Goal: Information Seeking & Learning: Learn about a topic

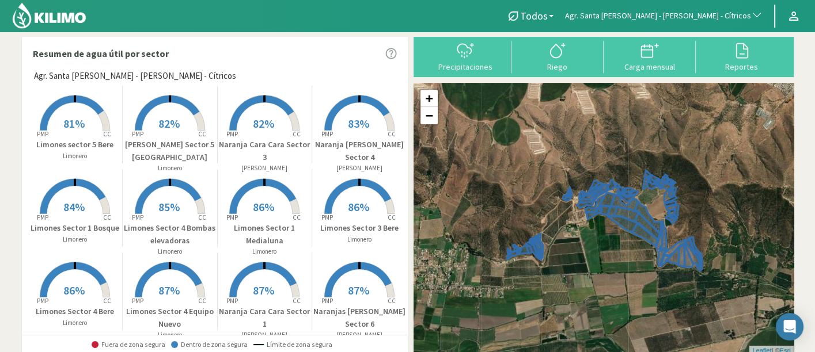
click at [670, 9] on button "Agr. Santa [PERSON_NAME] - [PERSON_NAME] - Cítricos" at bounding box center [663, 15] width 209 height 25
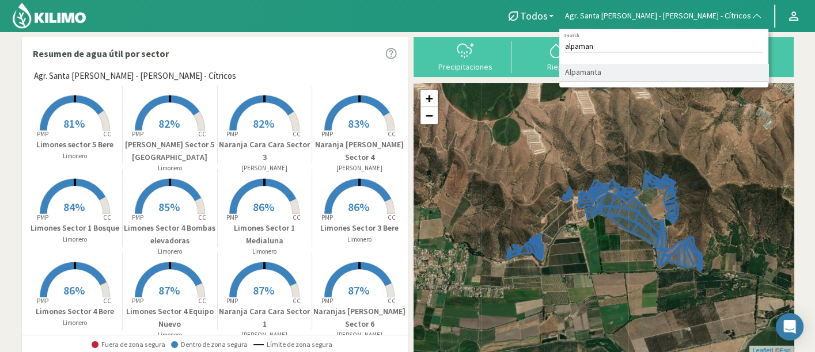
type input "alpaman"
click at [651, 79] on li "Alpamanta" at bounding box center [663, 73] width 209 height 18
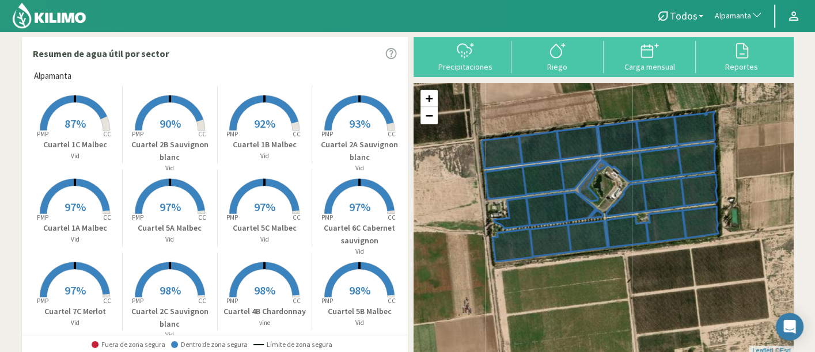
drag, startPoint x: 586, startPoint y: 278, endPoint x: 623, endPoint y: 282, distance: 37.1
click at [623, 282] on div "+ − Leaflet | © Esri" at bounding box center [603, 219] width 380 height 272
click at [67, 207] on span "97%" at bounding box center [74, 207] width 21 height 14
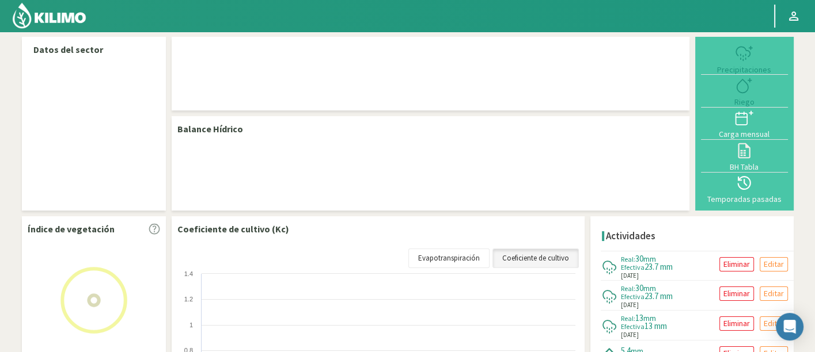
select select "33: Object"
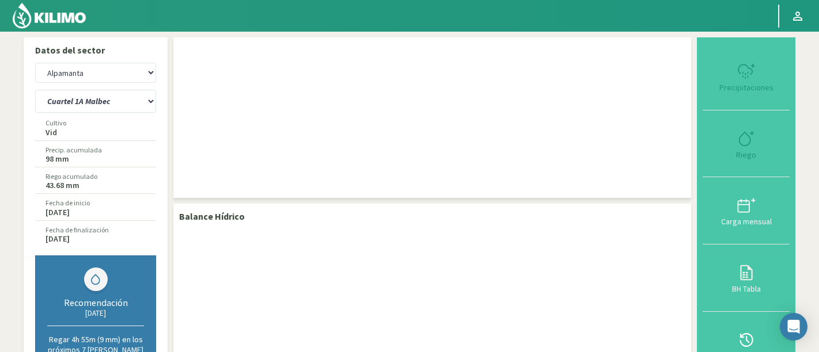
select select "33: Object"
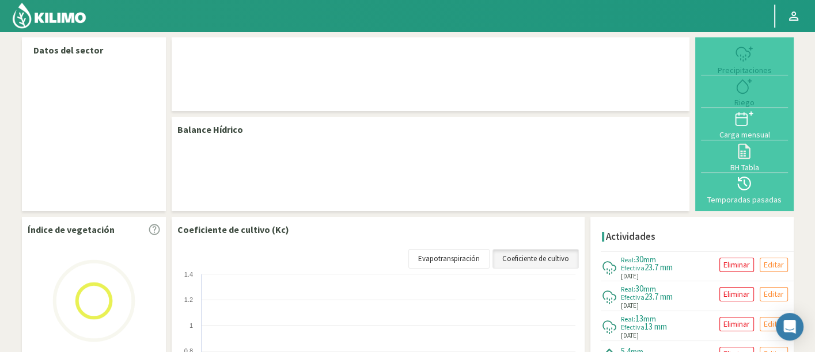
select select "33: Object"
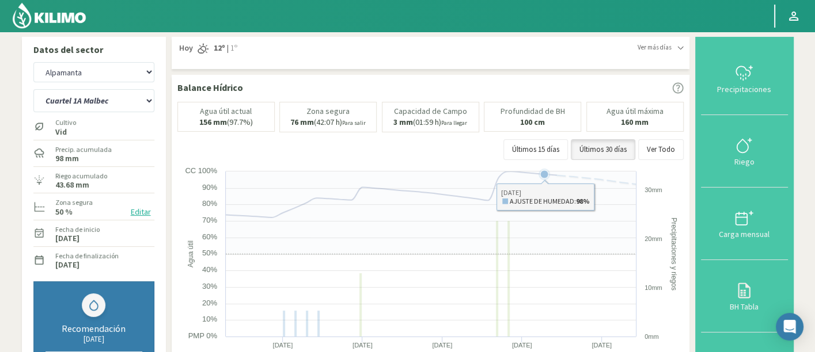
scroll to position [64, 0]
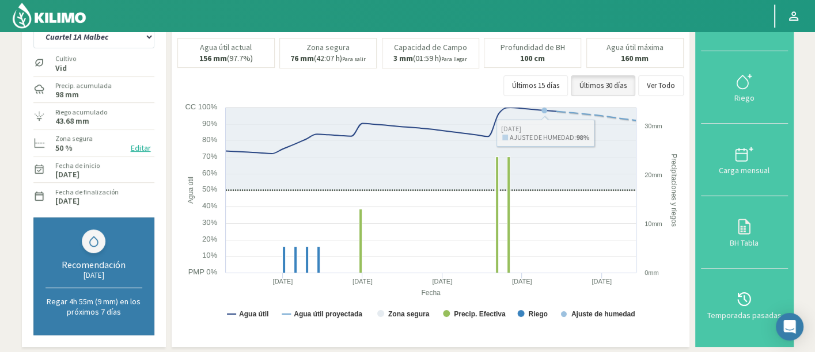
click at [110, 31] on div at bounding box center [379, 16] width 759 height 32
click at [113, 37] on select "Cuartel 1A Malbec Cuartel 1B Malbec Cuartel 1C Malbec Cuartel 2A Sauvignon blan…" at bounding box center [93, 36] width 121 height 23
click at [33, 25] on select "Cuartel 1A Malbec Cuartel 1B Malbec Cuartel 1C Malbec Cuartel 2A Sauvignon blan…" at bounding box center [93, 36] width 121 height 23
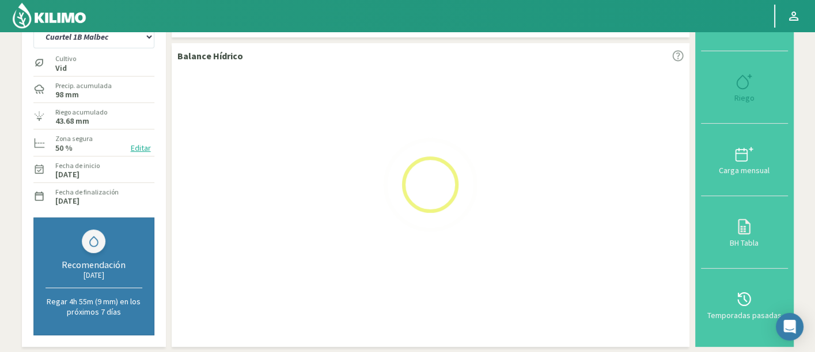
select select "0: Object"
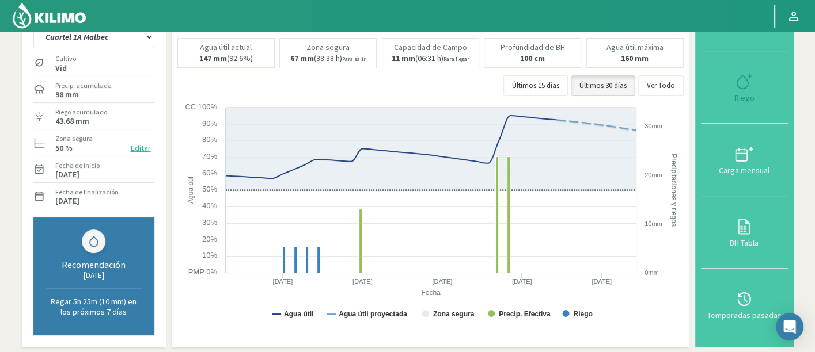
select select "313: Object"
click at [125, 46] on select "Cuartel 1A Malbec Cuartel 1B Malbec Cuartel 1C Malbec Cuartel 2A Sauvignon blan…" at bounding box center [93, 36] width 121 height 23
click at [33, 25] on select "Cuartel 1A Malbec Cuartel 1B Malbec Cuartel 1C Malbec Cuartel 2A Sauvignon blan…" at bounding box center [93, 36] width 121 height 23
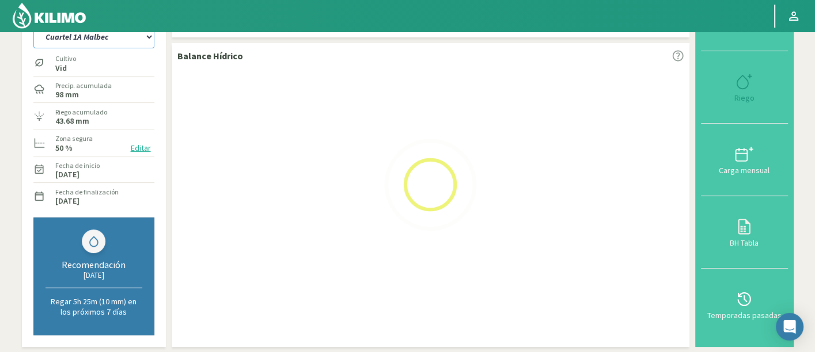
select select "27: Object"
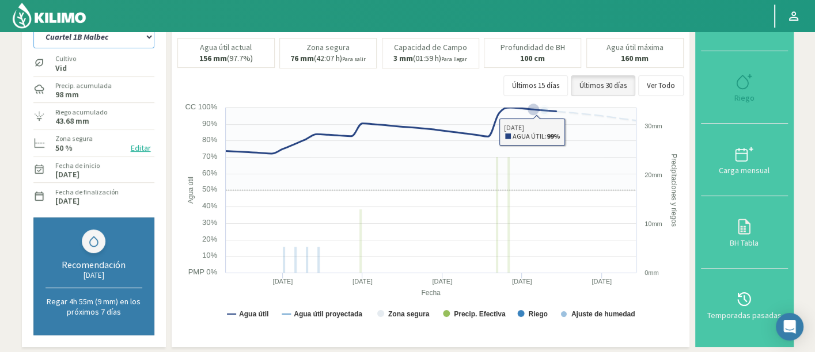
select select "593: Object"
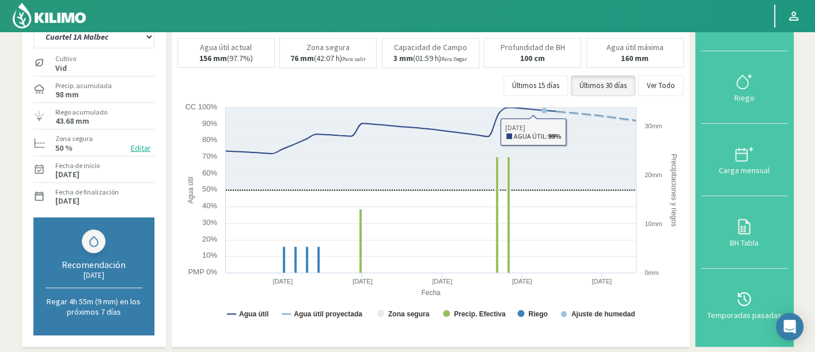
click at [121, 31] on div at bounding box center [379, 16] width 759 height 32
click at [123, 37] on select "Cuartel 1A Malbec Cuartel 1B Malbec Cuartel 1C Malbec Cuartel 2A Sauvignon blan…" at bounding box center [93, 36] width 121 height 23
click at [33, 25] on select "Cuartel 1A Malbec Cuartel 1B Malbec Cuartel 1C Malbec Cuartel 2A Sauvignon blan…" at bounding box center [93, 36] width 121 height 23
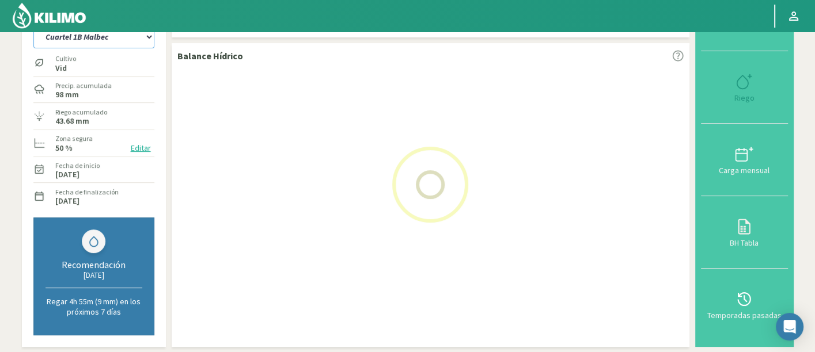
select select "52: Object"
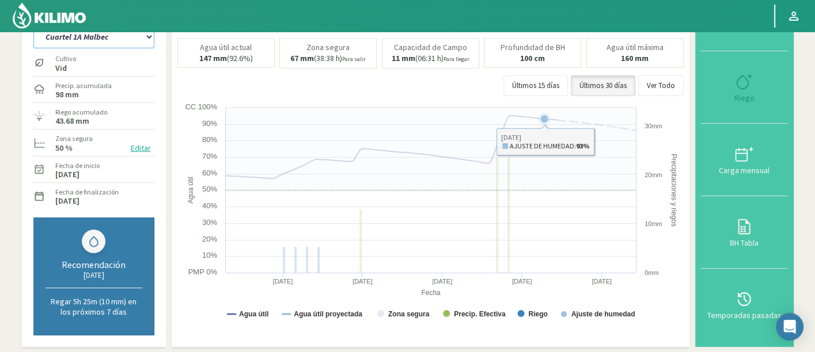
select select "873: Object"
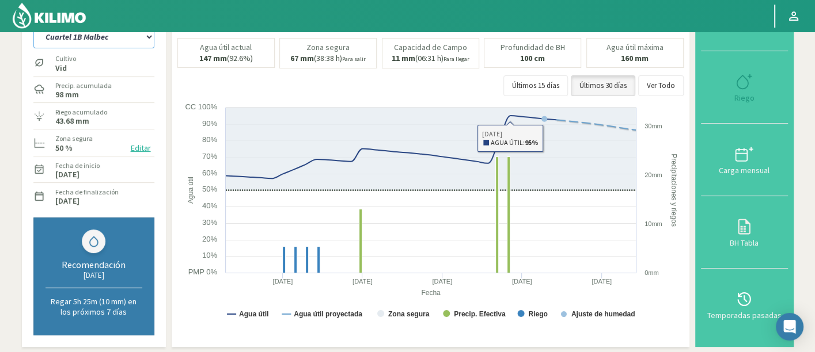
drag, startPoint x: 139, startPoint y: 35, endPoint x: 136, endPoint y: 47, distance: 11.9
click at [139, 35] on select "Cuartel 1A Malbec Cuartel 1B Malbec Cuartel 1C Malbec Cuartel 2A Sauvignon blan…" at bounding box center [93, 36] width 121 height 23
click at [33, 25] on select "Cuartel 1A Malbec Cuartel 1B Malbec Cuartel 1C Malbec Cuartel 2A Sauvignon blan…" at bounding box center [93, 36] width 121 height 23
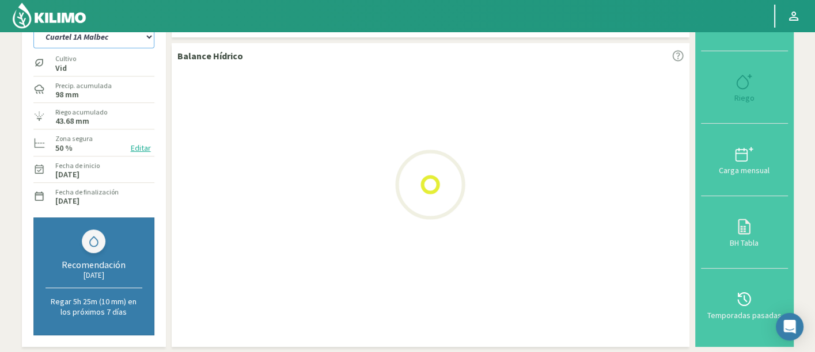
select select "79: Object"
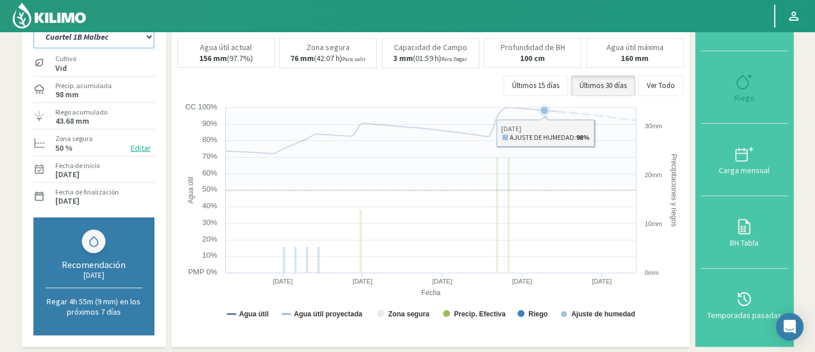
select select "1153: Object"
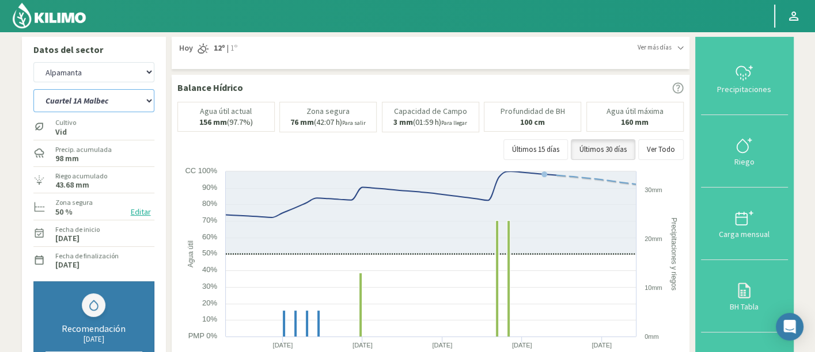
click at [102, 96] on select "Cuartel 1A Malbec Cuartel 1B Malbec Cuartel 1C Malbec Cuartel 2A Sauvignon blan…" at bounding box center [93, 100] width 121 height 23
click at [33, 89] on select "Cuartel 1A Malbec Cuartel 1B Malbec Cuartel 1C Malbec Cuartel 2A Sauvignon blan…" at bounding box center [93, 100] width 121 height 23
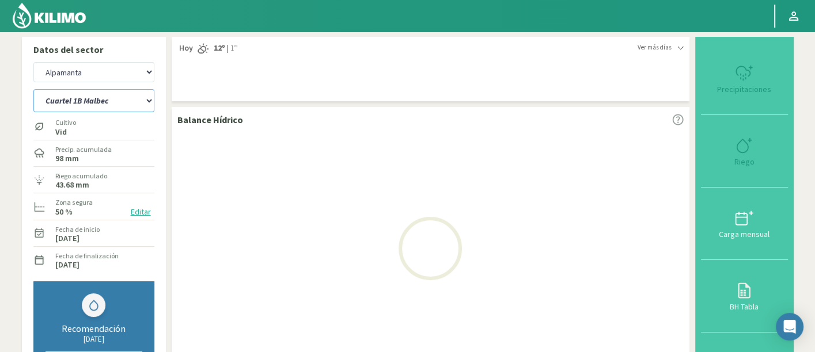
select select "104: Object"
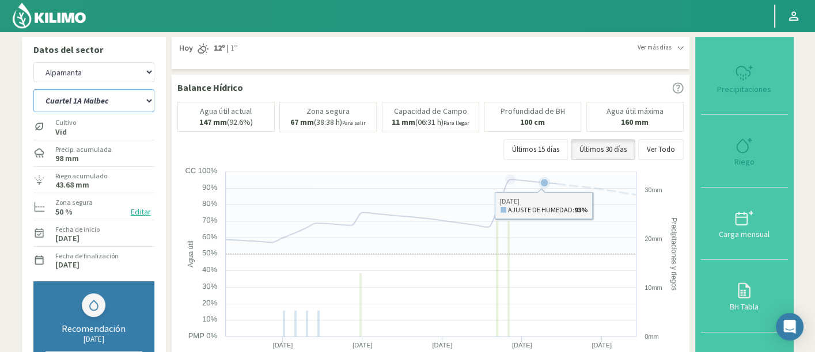
select select "1433: Object"
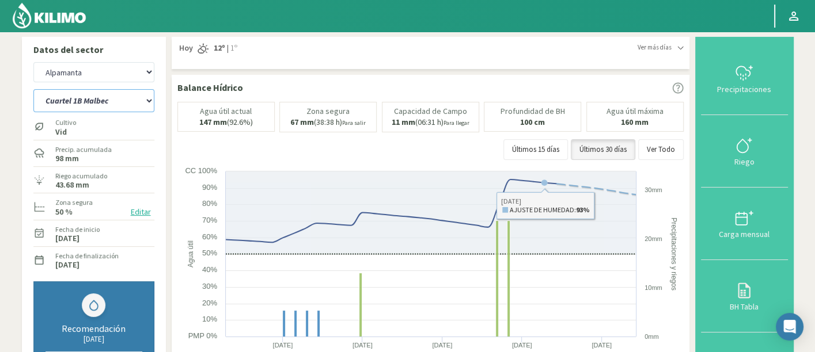
drag, startPoint x: 86, startPoint y: 101, endPoint x: 89, endPoint y: 111, distance: 10.6
click at [86, 101] on select "Cuartel 1A Malbec Cuartel 1B Malbec Cuartel 1C Malbec Cuartel 2A Sauvignon blan…" at bounding box center [93, 100] width 121 height 23
click at [33, 89] on select "Cuartel 1A Malbec Cuartel 1B Malbec Cuartel 1C Malbec Cuartel 2A Sauvignon blan…" at bounding box center [93, 100] width 121 height 23
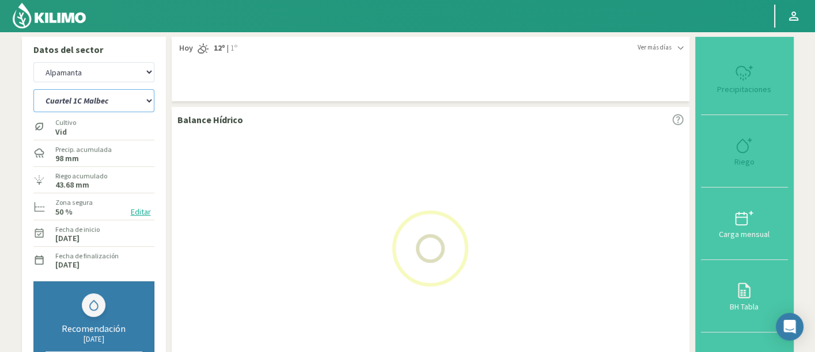
select select "131: Object"
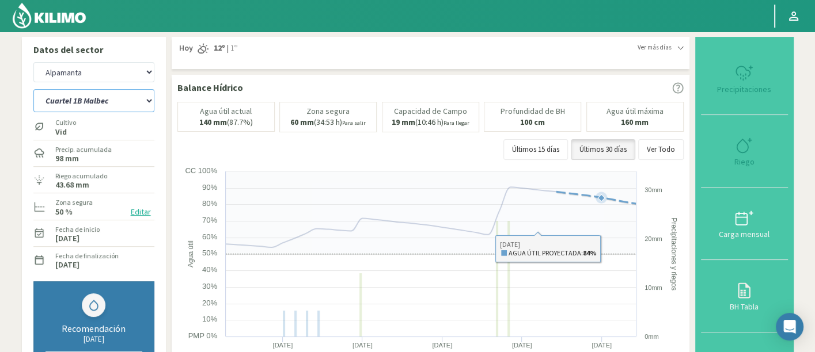
select select "1713: Object"
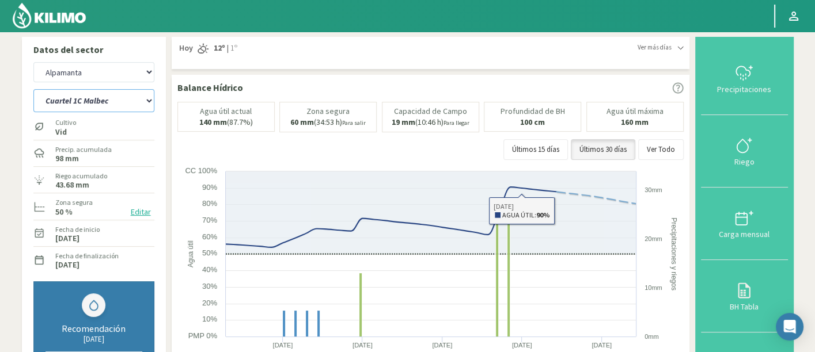
click at [136, 105] on select "Cuartel 1A Malbec Cuartel 1B Malbec Cuartel 1C Malbec Cuartel 2A Sauvignon blan…" at bounding box center [93, 100] width 121 height 23
click at [33, 89] on select "Cuartel 1A Malbec Cuartel 1B Malbec Cuartel 1C Malbec Cuartel 2A Sauvignon blan…" at bounding box center [93, 100] width 121 height 23
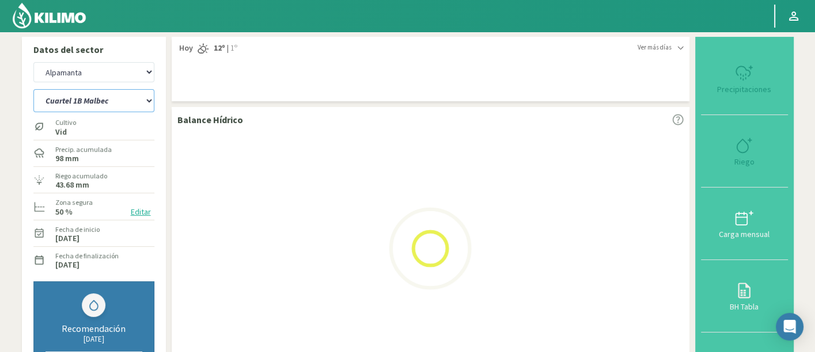
select select "158: Object"
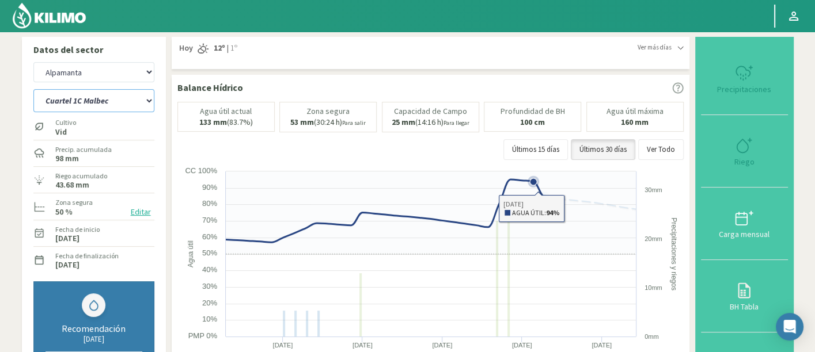
select select "1993: Object"
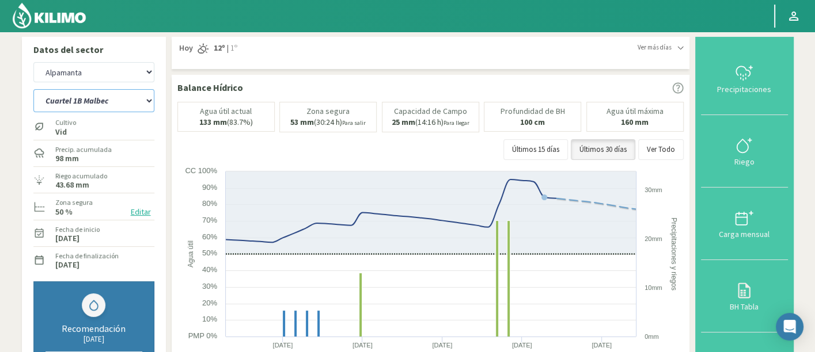
drag, startPoint x: 94, startPoint y: 98, endPoint x: 98, endPoint y: 111, distance: 13.8
click at [94, 98] on select "Cuartel 1A Malbec Cuartel 1B Malbec Cuartel 1C Malbec Cuartel 2A Sauvignon blan…" at bounding box center [93, 100] width 121 height 23
click at [33, 89] on select "Cuartel 1A Malbec Cuartel 1B Malbec Cuartel 1C Malbec Cuartel 2A Sauvignon blan…" at bounding box center [93, 100] width 121 height 23
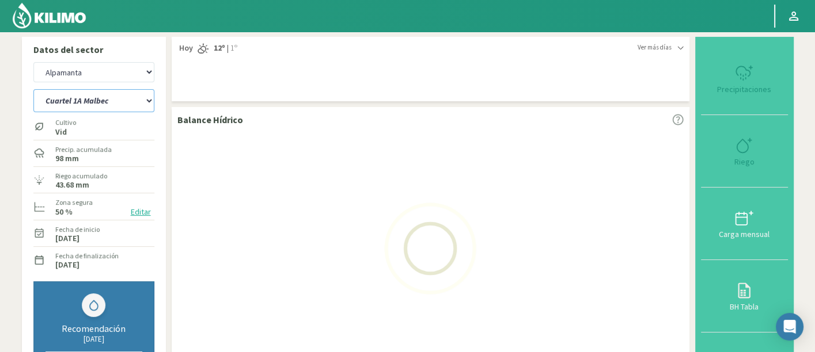
select select "183: Object"
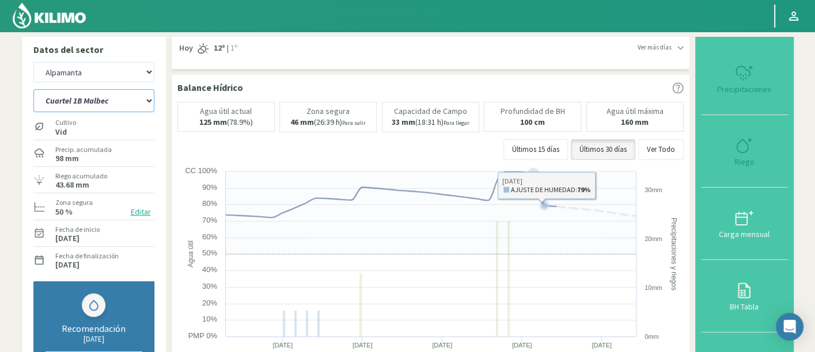
select select "2273: Object"
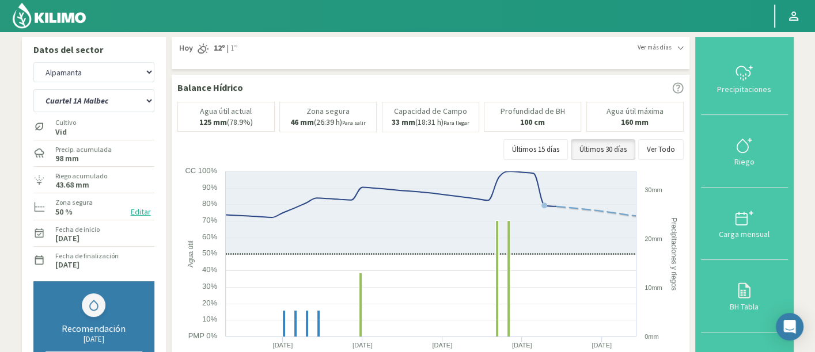
click at [138, 85] on div "Agr. Cardonal Agr. El Carmelo Agrícola Bakia Agrícola Bakia - IC Agrícola Exser…" at bounding box center [93, 72] width 121 height 26
drag, startPoint x: 137, startPoint y: 94, endPoint x: 136, endPoint y: 108, distance: 13.9
click at [137, 94] on select "Cuartel 1A Malbec Cuartel 1B Malbec Cuartel 1C Malbec Cuartel 2A Sauvignon blan…" at bounding box center [93, 100] width 121 height 23
click at [33, 89] on select "Cuartel 1A Malbec Cuartel 1B Malbec Cuartel 1C Malbec Cuartel 2A Sauvignon blan…" at bounding box center [93, 100] width 121 height 23
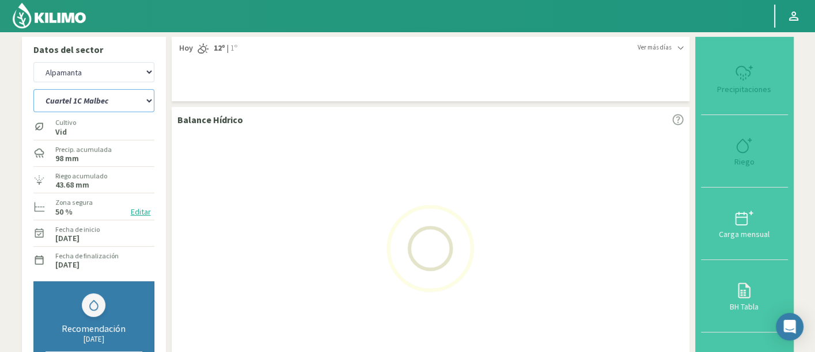
select select "208: Object"
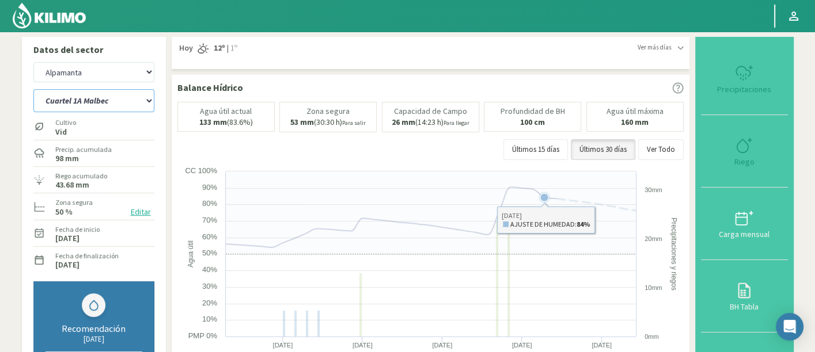
select select "2553: Object"
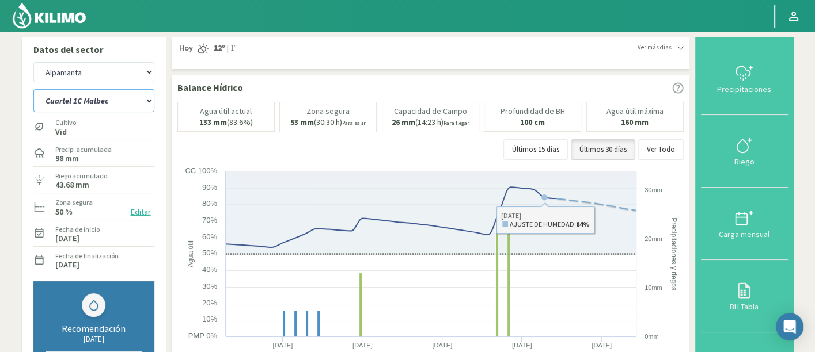
click at [126, 98] on select "Cuartel 1A Malbec Cuartel 1B Malbec Cuartel 1C Malbec Cuartel 2A Sauvignon blan…" at bounding box center [93, 100] width 121 height 23
click at [33, 89] on select "Cuartel 1A Malbec Cuartel 1B Malbec Cuartel 1C Malbec Cuartel 2A Sauvignon blan…" at bounding box center [93, 100] width 121 height 23
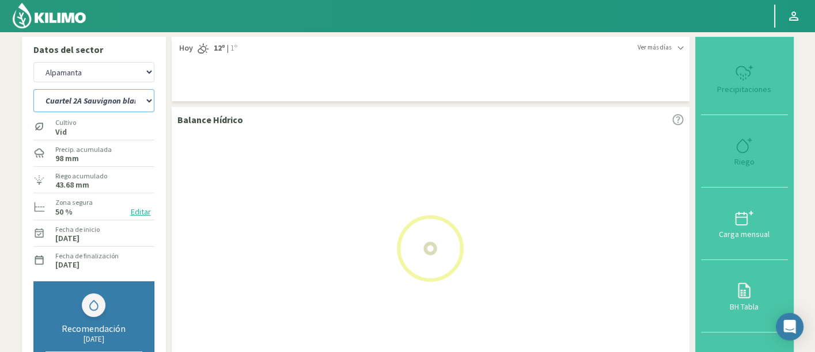
select select "236: Object"
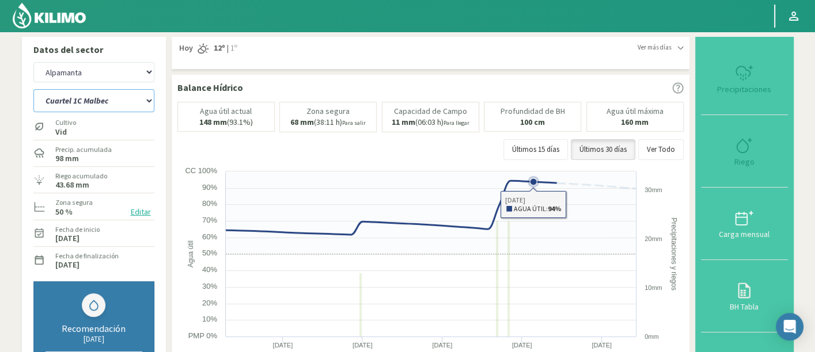
select select "2833: Object"
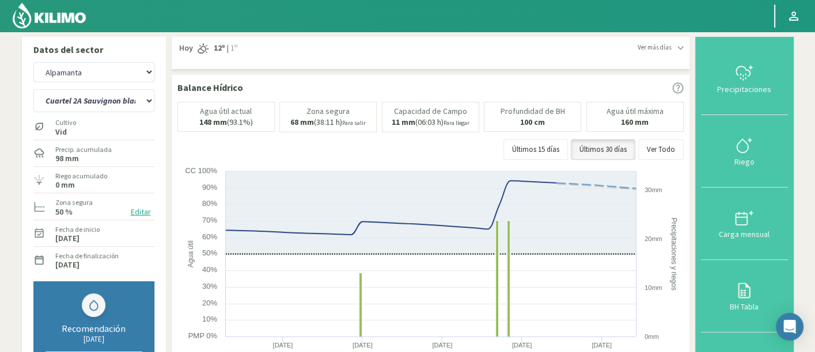
click at [161, 101] on div "Datos del sector Agr. Cardonal Agr. El Carmelo Agrícola Bakia Agrícola Bakia - …" at bounding box center [94, 224] width 144 height 374
click at [133, 101] on select "Cuartel 1A Malbec Cuartel 1B Malbec Cuartel 1C Malbec Cuartel 2A Sauvignon blan…" at bounding box center [93, 100] width 121 height 23
click at [33, 89] on select "Cuartel 1A Malbec Cuartel 1B Malbec Cuartel 1C Malbec Cuartel 2A Sauvignon blan…" at bounding box center [93, 100] width 121 height 23
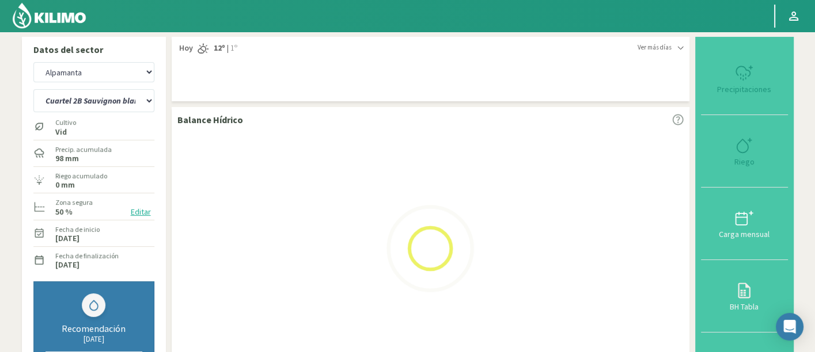
select select "263: Object"
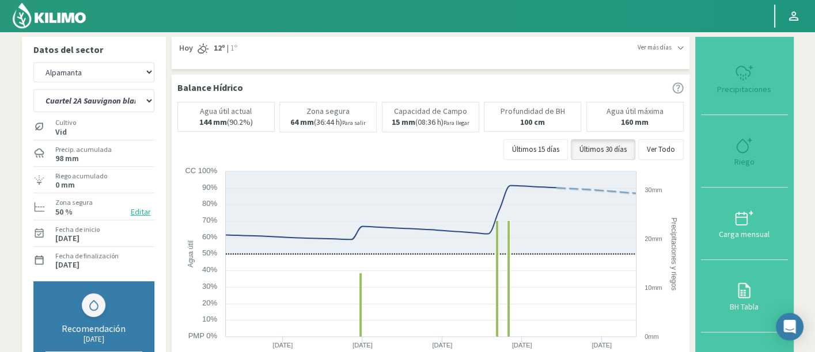
select select "3113: Object"
drag, startPoint x: 107, startPoint y: 102, endPoint x: 108, endPoint y: 111, distance: 8.7
click at [107, 102] on select "Cuartel 1A Malbec Cuartel 1B Malbec Cuartel 1C Malbec Cuartel 2A Sauvignon blan…" at bounding box center [93, 100] width 121 height 23
click at [33, 89] on select "Cuartel 1A Malbec Cuartel 1B Malbec Cuartel 1C Malbec Cuartel 2A Sauvignon blan…" at bounding box center [93, 100] width 121 height 23
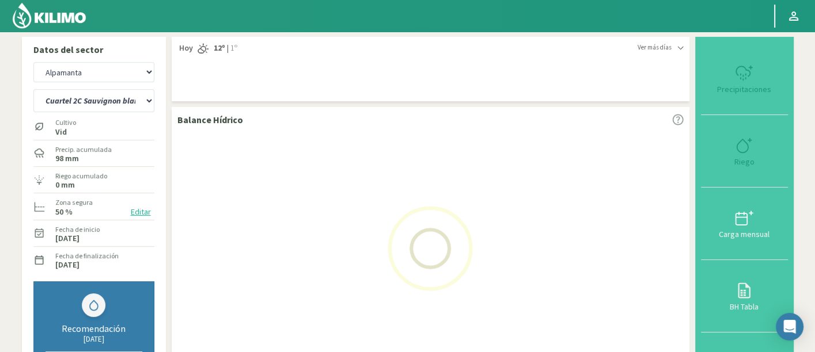
select select "290: Object"
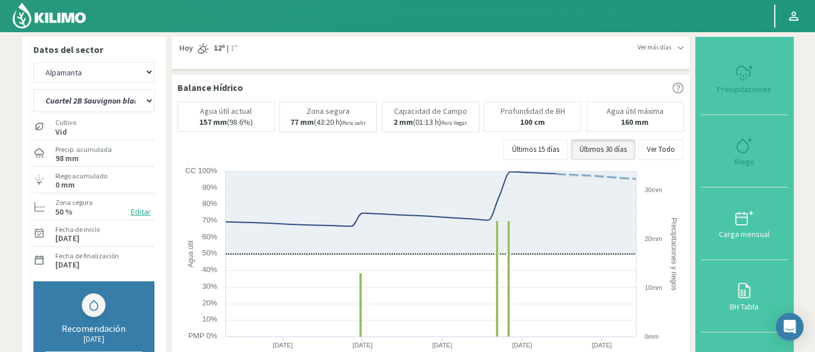
select select "3393: Object"
click at [132, 104] on select "Cuartel 1A Malbec Cuartel 1B Malbec Cuartel 1C Malbec Cuartel 2A Sauvignon blan…" at bounding box center [93, 100] width 121 height 23
click at [33, 89] on select "Cuartel 1A Malbec Cuartel 1B Malbec Cuartel 1C Malbec Cuartel 2A Sauvignon blan…" at bounding box center [93, 100] width 121 height 23
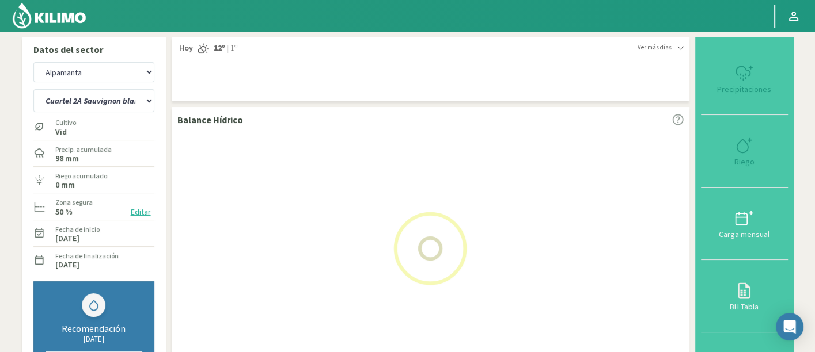
select select "317: Object"
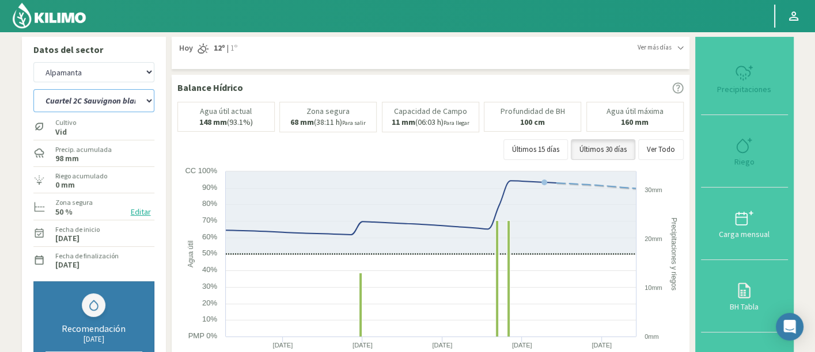
select select "3673: Object"
click at [100, 98] on select "Cuartel 1A Malbec Cuartel 1B Malbec Cuartel 1C Malbec Cuartel 2A Sauvignon blan…" at bounding box center [93, 100] width 121 height 23
click at [33, 89] on select "Cuartel 1A Malbec Cuartel 1B Malbec Cuartel 1C Malbec Cuartel 2A Sauvignon blan…" at bounding box center [93, 100] width 121 height 23
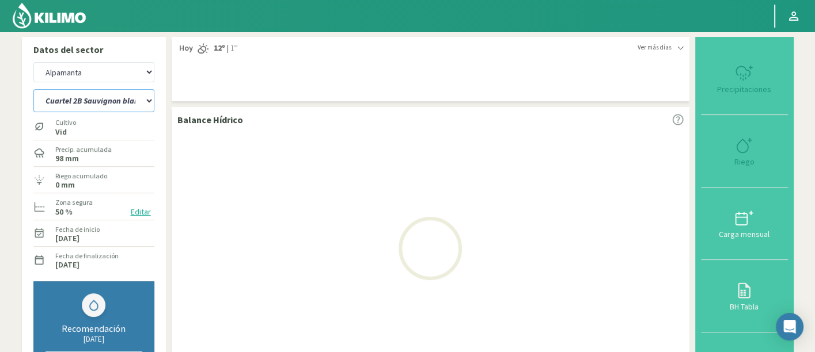
select select "341: Object"
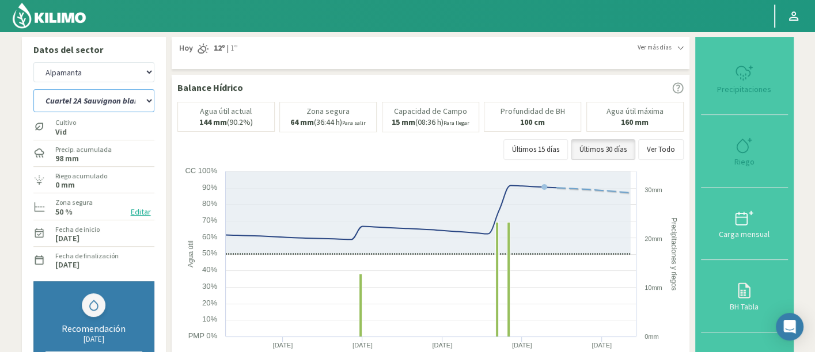
click at [108, 106] on select "Cuartel 1A Malbec Cuartel 1B Malbec Cuartel 1C Malbec Cuartel 2A Sauvignon blan…" at bounding box center [93, 100] width 121 height 23
select select "3953: Object"
click at [33, 89] on select "Cuartel 1A Malbec Cuartel 1B Malbec Cuartel 1C Malbec Cuartel 2A Sauvignon blan…" at bounding box center [93, 100] width 121 height 23
select select "368: Object"
drag, startPoint x: 115, startPoint y: 74, endPoint x: 115, endPoint y: 81, distance: 7.5
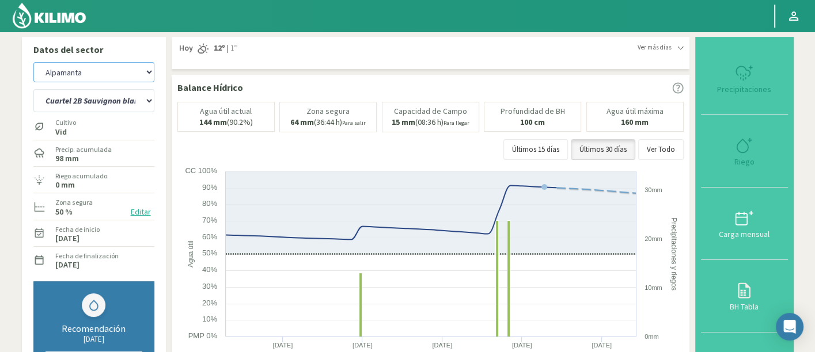
click at [115, 73] on select "Agr. Cardonal Agr. El Carmelo Agrícola Bakia Agrícola Bakia - IC Agrícola Exser…" at bounding box center [93, 72] width 121 height 20
click at [33, 62] on select "Agr. Cardonal Agr. El Carmelo Agrícola Bakia Agrícola Bakia - IC Agrícola Exser…" at bounding box center [93, 72] width 121 height 20
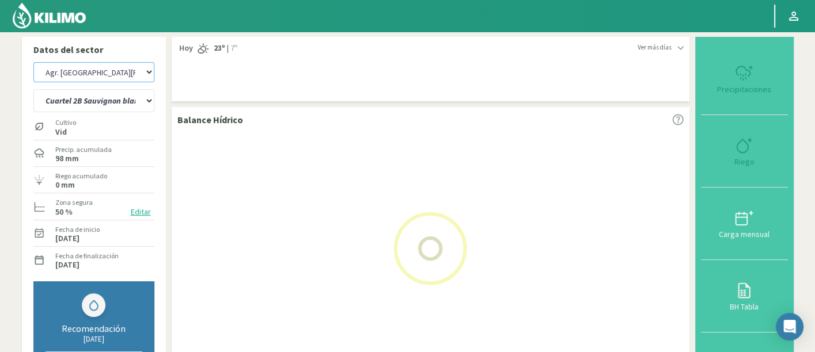
click at [99, 72] on select "Agr. Cardonal Agr. El Carmelo Agrícola Bakia Agrícola Bakia - IC Agrícola Exser…" at bounding box center [93, 72] width 121 height 20
select select "4233: Object"
select select "394: Object"
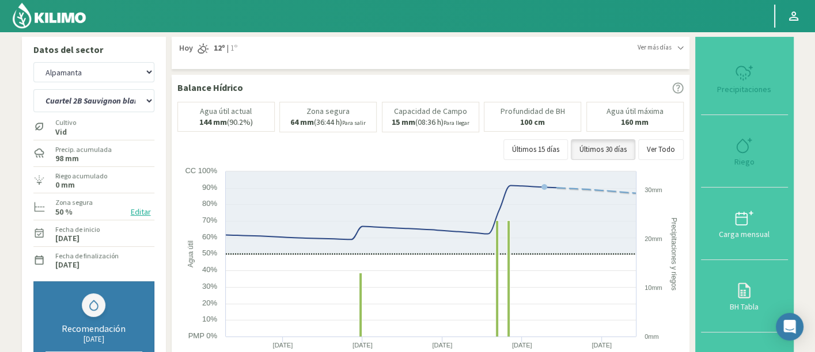
click at [99, 111] on select "Cuartel 1A Malbec Cuartel 1B Malbec Cuartel 1C Malbec Cuartel 2A Sauvignon blan…" at bounding box center [93, 100] width 121 height 23
select select "4513: Object"
click at [33, 89] on select "Cuartel 1A Malbec Cuartel 1B Malbec Cuartel 1C Malbec Cuartel 2A Sauvignon blan…" at bounding box center [93, 100] width 121 height 23
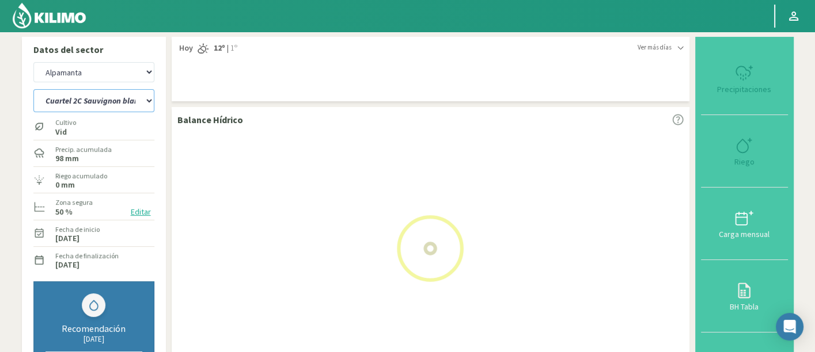
select select "420: Object"
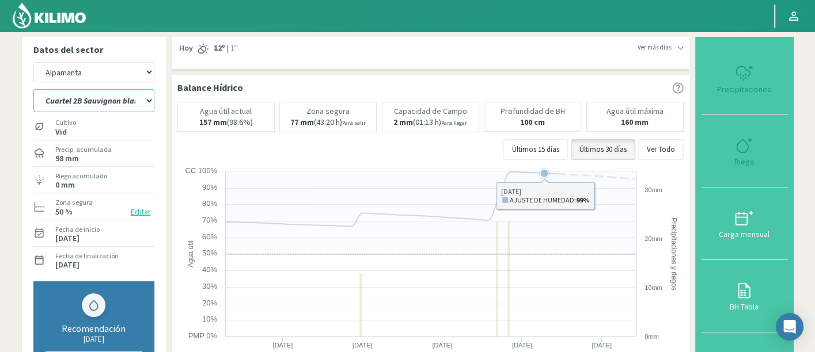
select select "4793: Object"
select select "447: Object"
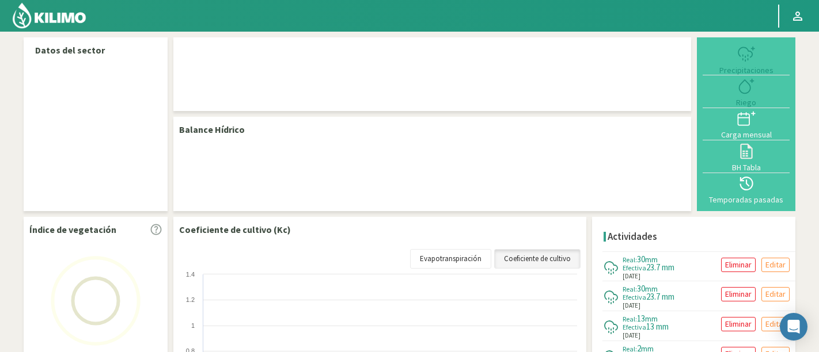
select select "33: Object"
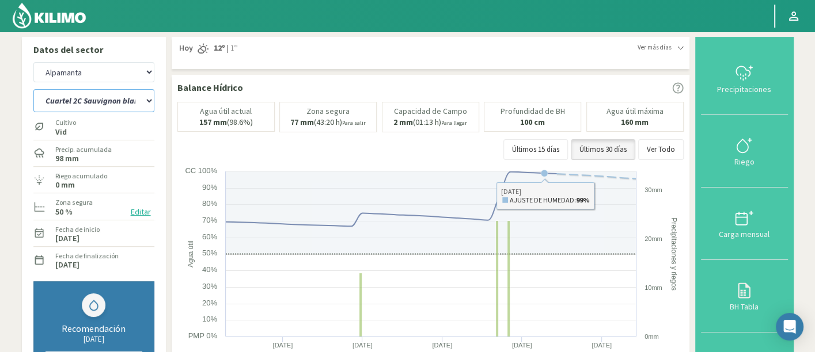
click at [115, 99] on select "Cuartel 1A Malbec Cuartel 1B Malbec Cuartel 1C Malbec Cuartel 2A Sauvignon blan…" at bounding box center [93, 100] width 121 height 23
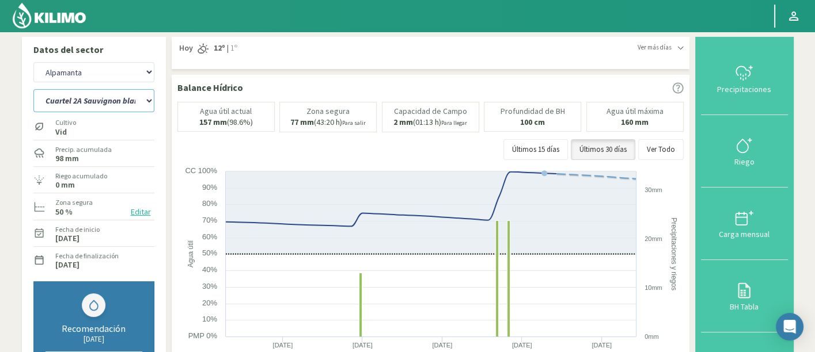
click at [33, 89] on select "Cuartel 1A Malbec Cuartel 1B Malbec Cuartel 1C Malbec Cuartel 2A Sauvignon blan…" at bounding box center [93, 100] width 121 height 23
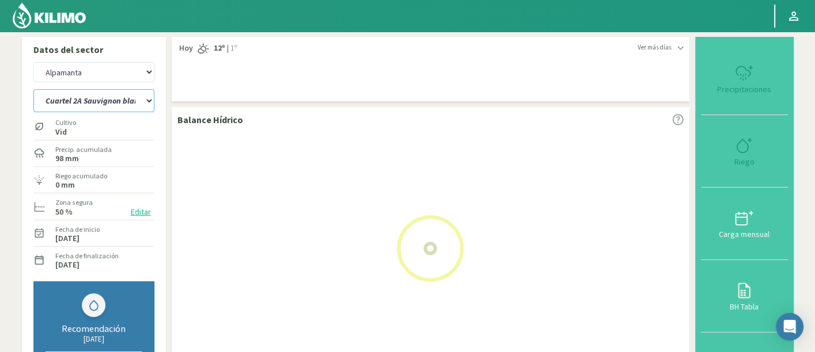
select select "5: Object"
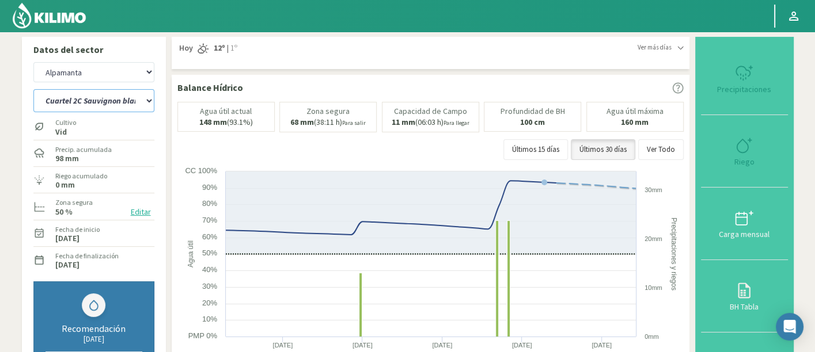
select select "313: Object"
select select "29: Object"
click at [47, 28] on img at bounding box center [49, 16] width 75 height 28
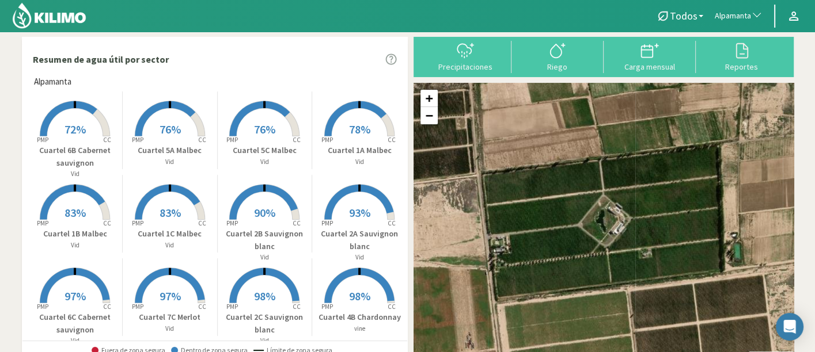
click at [325, 135] on icon at bounding box center [356, 118] width 62 height 35
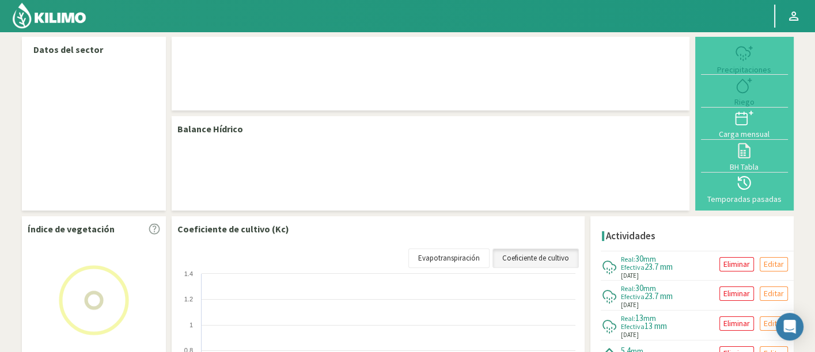
select select "33: Object"
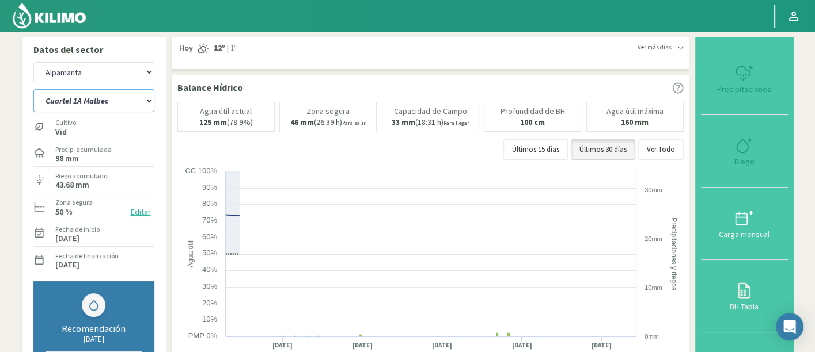
click at [106, 96] on select "Cuartel 1A Malbec Cuartel 1B Malbec Cuartel 1C Malbec Cuartel 2A Sauvignon blan…" at bounding box center [93, 100] width 121 height 23
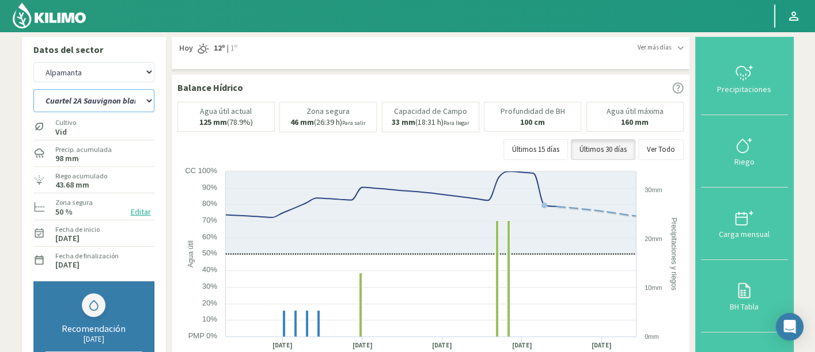
click at [33, 89] on select "Cuartel 1A Malbec Cuartel 1B Malbec Cuartel 1C Malbec Cuartel 2A Sauvignon blan…" at bounding box center [93, 100] width 121 height 23
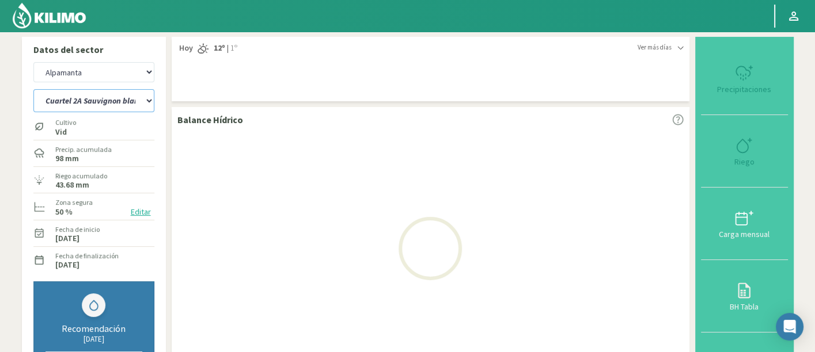
select select "0: Object"
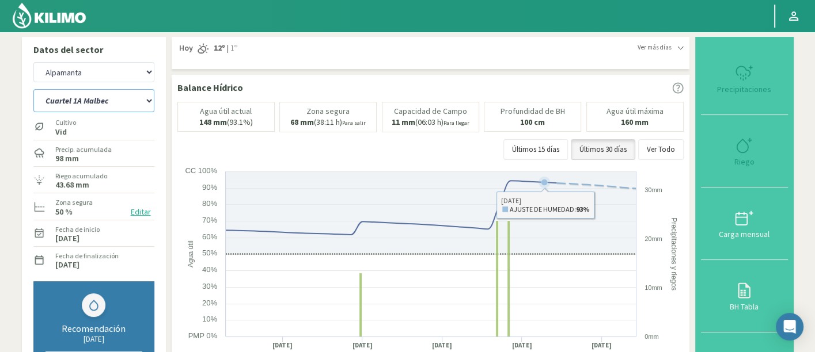
select select "313: Object"
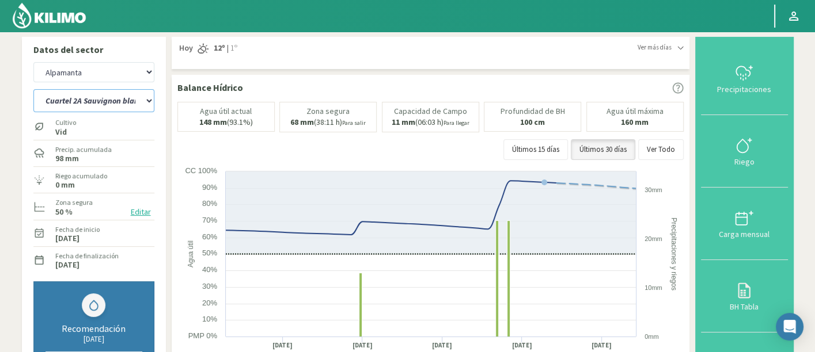
click at [125, 108] on select "Cuartel 1A Malbec Cuartel 1B Malbec Cuartel 1C Malbec Cuartel 2A Sauvignon blan…" at bounding box center [93, 100] width 121 height 23
click at [33, 89] on select "Cuartel 1A Malbec Cuartel 1B Malbec Cuartel 1C Malbec Cuartel 2A Sauvignon blan…" at bounding box center [93, 100] width 121 height 23
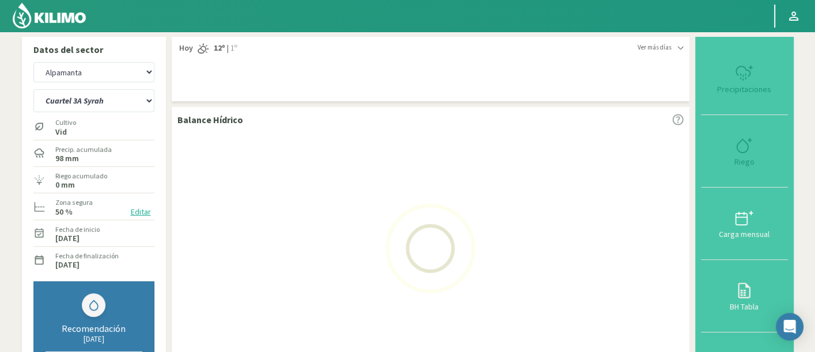
select select "29: Object"
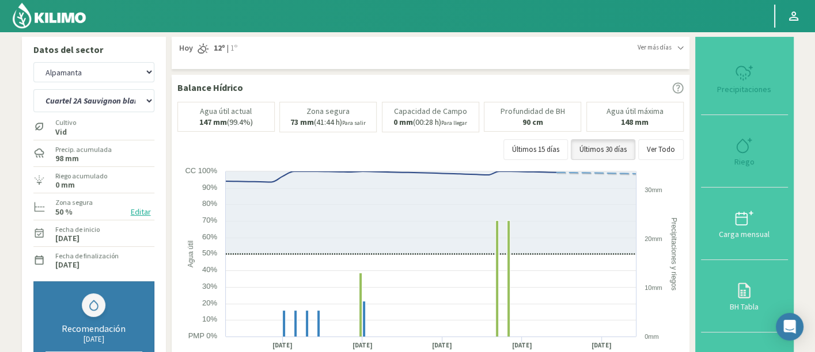
select select "593: Object"
click at [112, 108] on select "Cuartel 1A Malbec Cuartel 1B Malbec Cuartel 1C Malbec Cuartel 2A Sauvignon blan…" at bounding box center [93, 100] width 121 height 23
click at [33, 89] on select "Cuartel 1A Malbec Cuartel 1B Malbec Cuartel 1C Malbec Cuartel 2A Sauvignon blan…" at bounding box center [93, 100] width 121 height 23
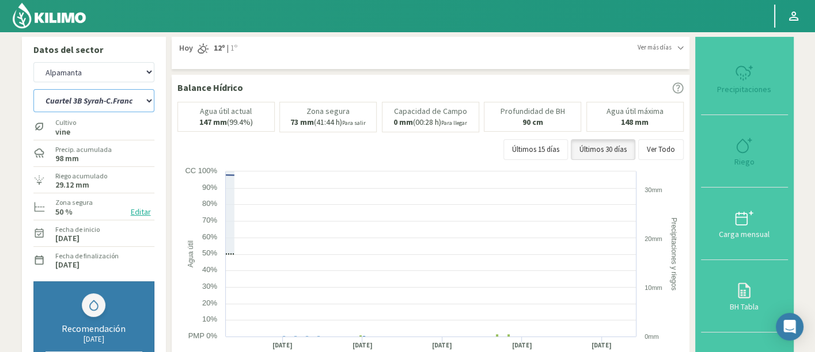
select select "58: Object"
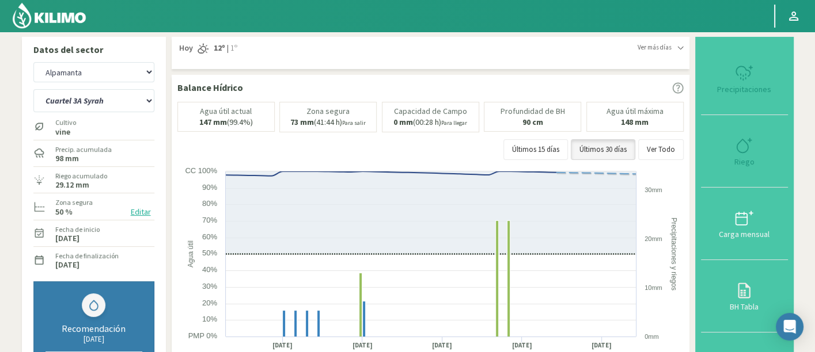
select select "873: Object"
drag, startPoint x: 113, startPoint y: 101, endPoint x: 115, endPoint y: 112, distance: 11.1
click at [113, 101] on select "Cuartel 1A Malbec Cuartel 1B Malbec Cuartel 1C Malbec Cuartel 2A Sauvignon blan…" at bounding box center [93, 100] width 121 height 23
click at [33, 89] on select "Cuartel 1A Malbec Cuartel 1B Malbec Cuartel 1C Malbec Cuartel 2A Sauvignon blan…" at bounding box center [93, 100] width 121 height 23
select select "85: Object"
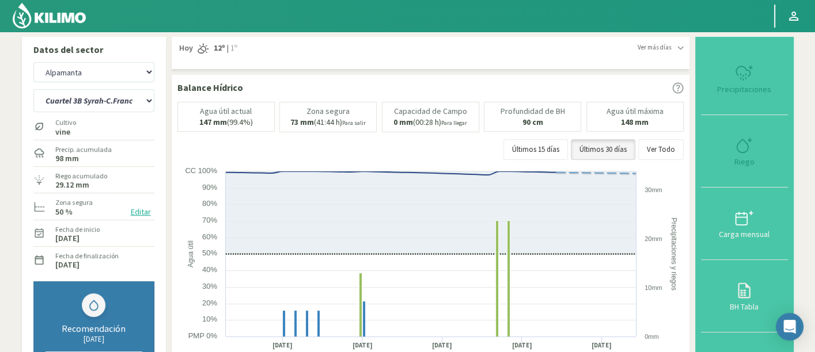
select select "1153: Object"
drag, startPoint x: 123, startPoint y: 101, endPoint x: 123, endPoint y: 111, distance: 10.4
click at [123, 101] on select "Cuartel 1A Malbec Cuartel 1B Malbec Cuartel 1C Malbec Cuartel 2A Sauvignon blan…" at bounding box center [93, 100] width 121 height 23
click at [33, 89] on select "Cuartel 1A Malbec Cuartel 1B Malbec Cuartel 1C Malbec Cuartel 2A Sauvignon blan…" at bounding box center [93, 100] width 121 height 23
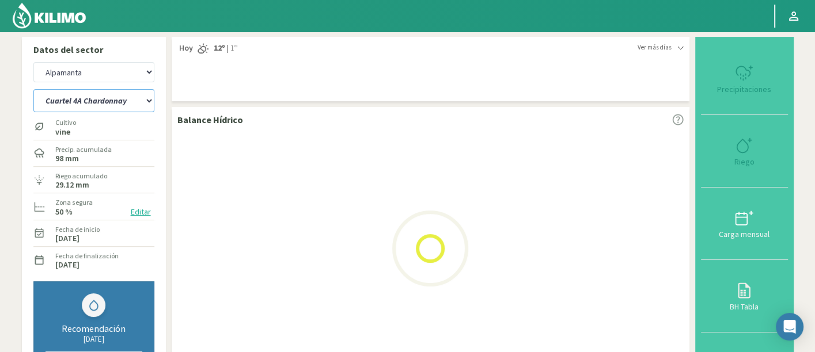
select select "112: Object"
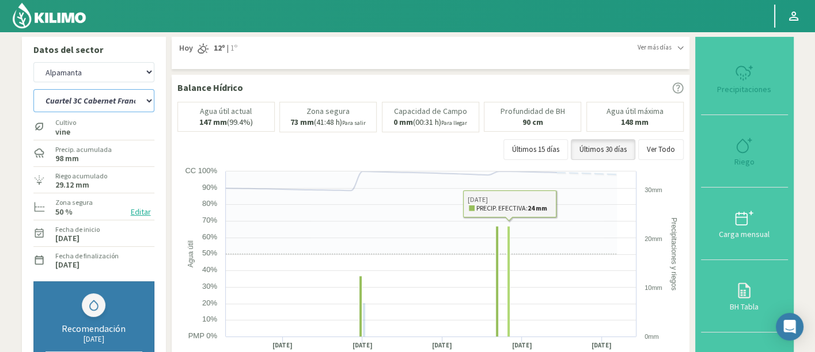
select select "1433: Object"
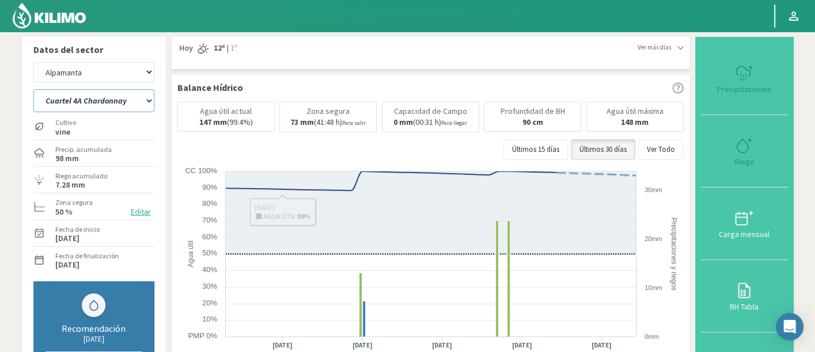
click at [77, 104] on select "Cuartel 1A Malbec Cuartel 1B Malbec Cuartel 1C Malbec Cuartel 2A Sauvignon blan…" at bounding box center [93, 100] width 121 height 23
drag, startPoint x: 116, startPoint y: 102, endPoint x: 117, endPoint y: 109, distance: 7.6
click at [116, 102] on select "Cuartel 1A Malbec Cuartel 1B Malbec Cuartel 1C Malbec Cuartel 2A Sauvignon blan…" at bounding box center [93, 100] width 121 height 23
click at [33, 89] on select "Cuartel 1A Malbec Cuartel 1B Malbec Cuartel 1C Malbec Cuartel 2A Sauvignon blan…" at bounding box center [93, 100] width 121 height 23
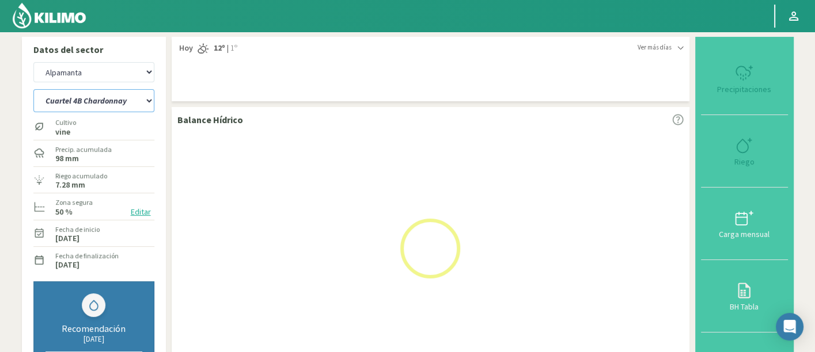
select select "139: Object"
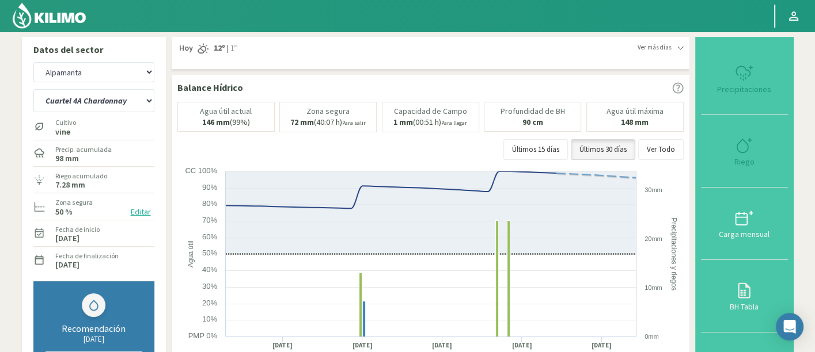
select select "1713: Object"
click at [111, 108] on select "Cuartel 1A Malbec Cuartel 1B Malbec Cuartel 1C Malbec Cuartel 2A Sauvignon blan…" at bounding box center [93, 100] width 121 height 23
click at [33, 89] on select "Cuartel 1A Malbec Cuartel 1B Malbec Cuartel 1C Malbec Cuartel 2A Sauvignon blan…" at bounding box center [93, 100] width 121 height 23
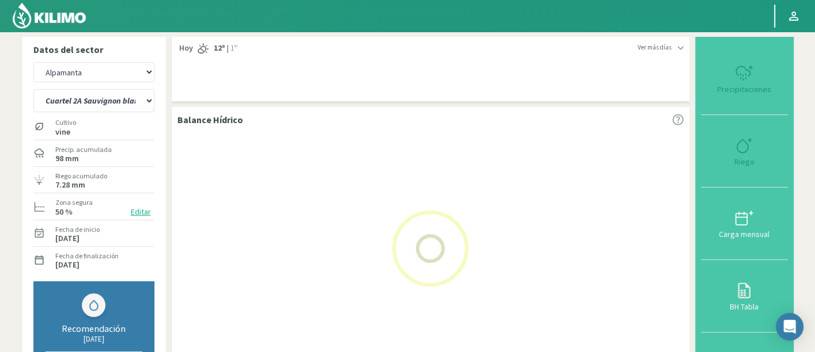
select select "166: Object"
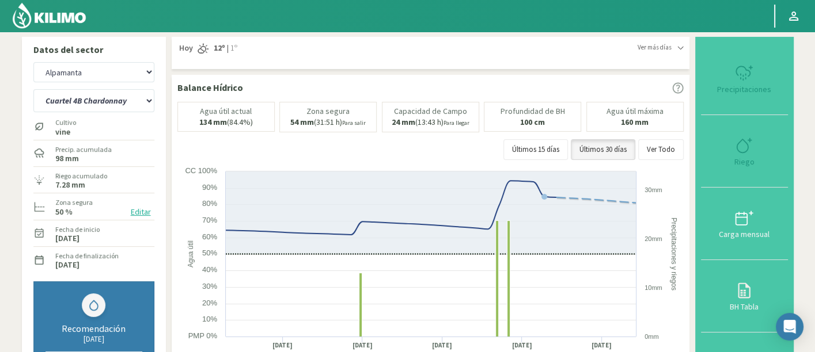
select select "1993: Object"
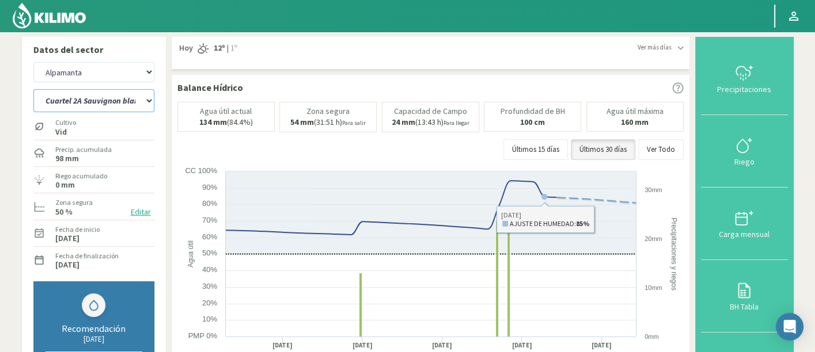
click at [131, 104] on select "Cuartel 1A Malbec Cuartel 1B Malbec Cuartel 1C Malbec Cuartel 2A Sauvignon blan…" at bounding box center [93, 100] width 121 height 23
click at [33, 89] on select "Cuartel 1A Malbec Cuartel 1B Malbec Cuartel 1C Malbec Cuartel 2A Sauvignon blan…" at bounding box center [93, 100] width 121 height 23
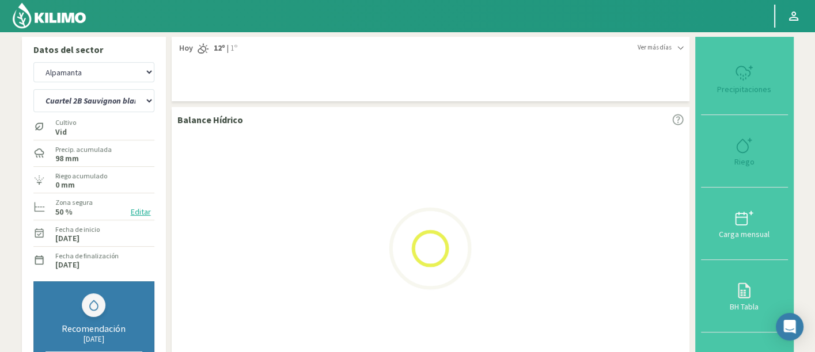
select select "185: Object"
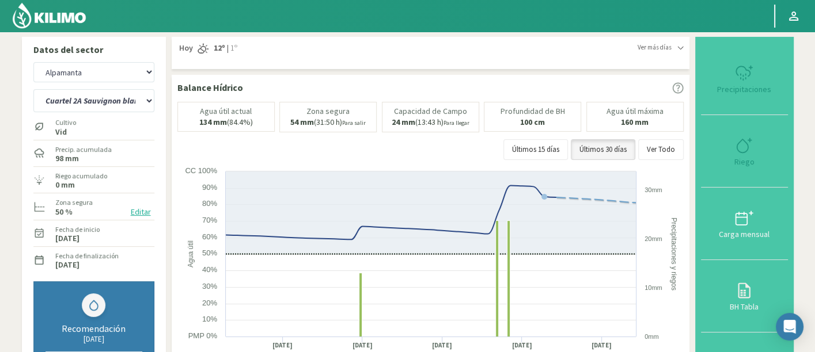
select select "2273: Object"
click at [70, 109] on select "Cuartel 1A Malbec Cuartel 1B Malbec Cuartel 1C Malbec Cuartel 2A Sauvignon blan…" at bounding box center [93, 100] width 121 height 23
click at [33, 89] on select "Cuartel 1A Malbec Cuartel 1B Malbec Cuartel 1C Malbec Cuartel 2A Sauvignon blan…" at bounding box center [93, 100] width 121 height 23
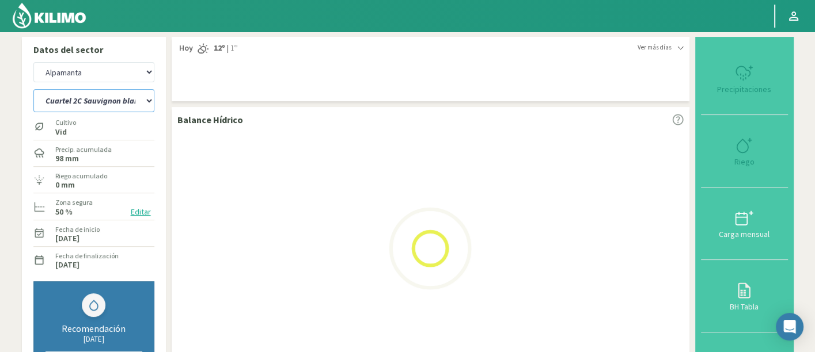
select select "212: Object"
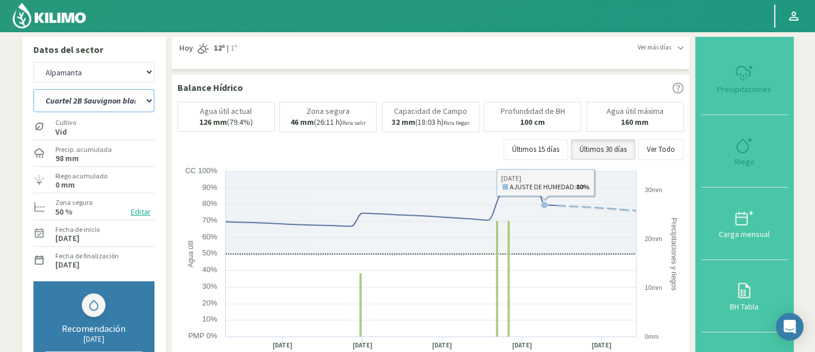
select select "2553: Object"
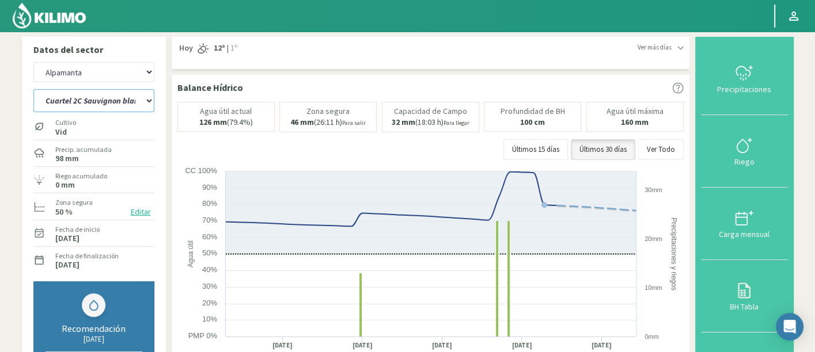
click at [89, 93] on select "Cuartel 1A Malbec Cuartel 1B Malbec Cuartel 1C Malbec Cuartel 2A Sauvignon blan…" at bounding box center [93, 100] width 121 height 23
click at [33, 89] on select "Cuartel 1A Malbec Cuartel 1B Malbec Cuartel 1C Malbec Cuartel 2A Sauvignon blan…" at bounding box center [93, 100] width 121 height 23
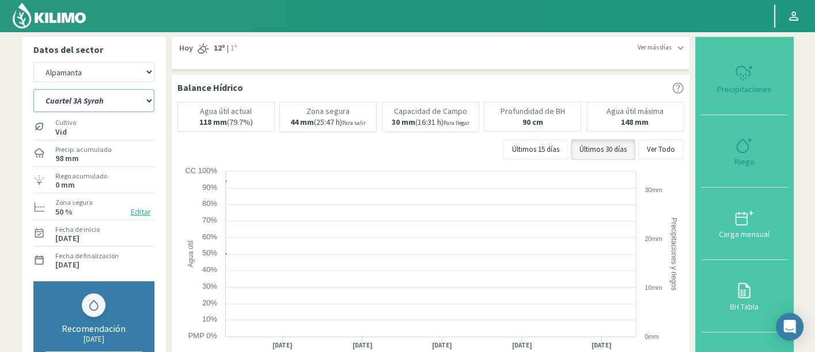
select select "239: Object"
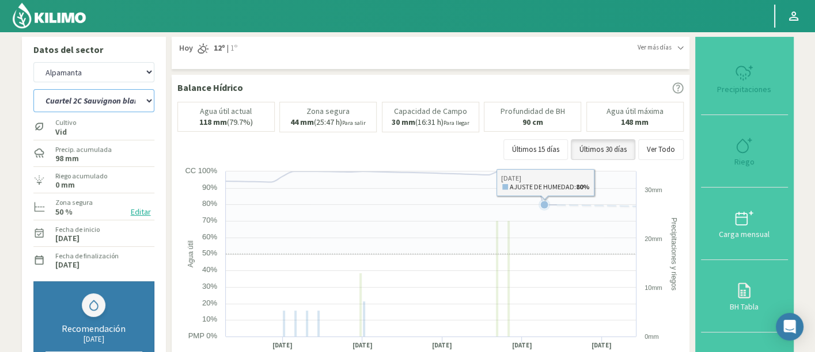
select select "2833: Object"
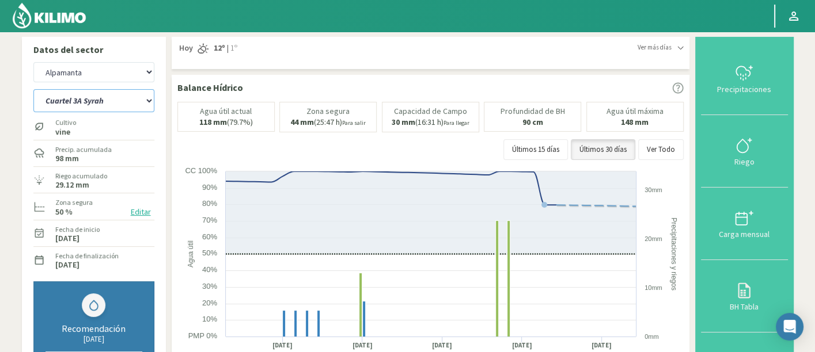
drag, startPoint x: 123, startPoint y: 92, endPoint x: 124, endPoint y: 98, distance: 5.8
click at [123, 92] on select "Cuartel 1A Malbec Cuartel 1B Malbec Cuartel 1C Malbec Cuartel 2A Sauvignon blan…" at bounding box center [93, 100] width 121 height 23
click at [33, 89] on select "Cuartel 1A Malbec Cuartel 1B Malbec Cuartel 1C Malbec Cuartel 2A Sauvignon blan…" at bounding box center [93, 100] width 121 height 23
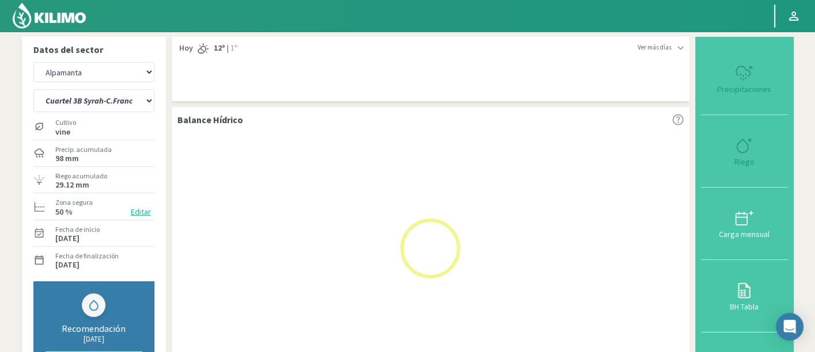
select select "266: Object"
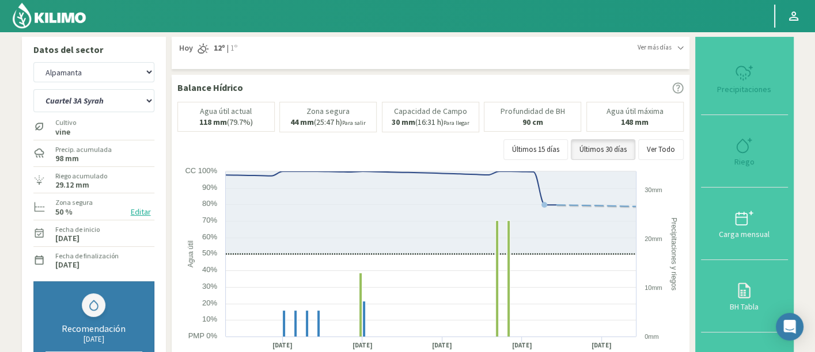
select select "3113: Object"
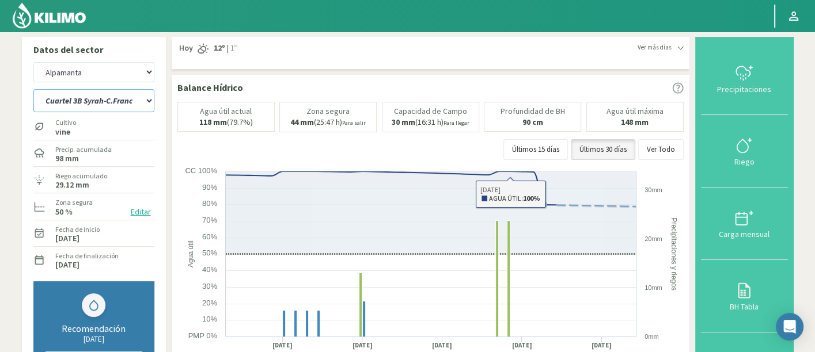
click at [110, 106] on select "Cuartel 1A Malbec Cuartel 1B Malbec Cuartel 1C Malbec Cuartel 2A Sauvignon blan…" at bounding box center [93, 100] width 121 height 23
click at [33, 89] on select "Cuartel 1A Malbec Cuartel 1B Malbec Cuartel 1C Malbec Cuartel 2A Sauvignon blan…" at bounding box center [93, 100] width 121 height 23
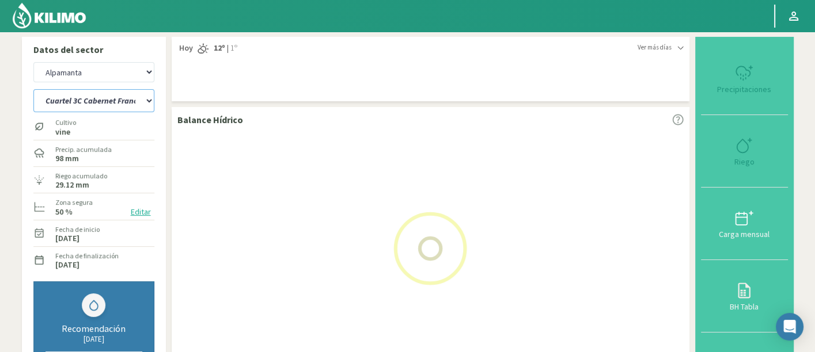
select select "293: Object"
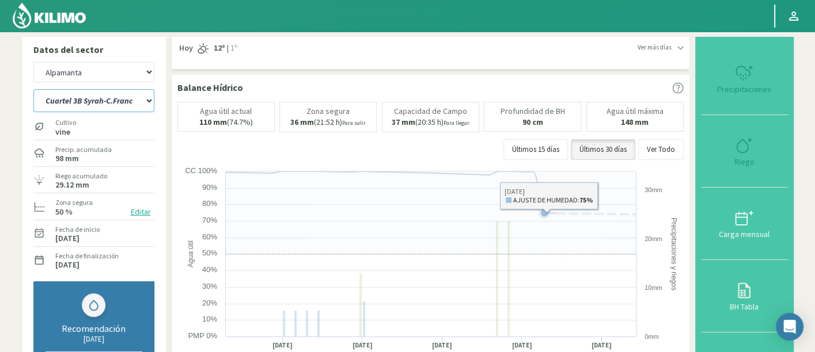
select select "3393: Object"
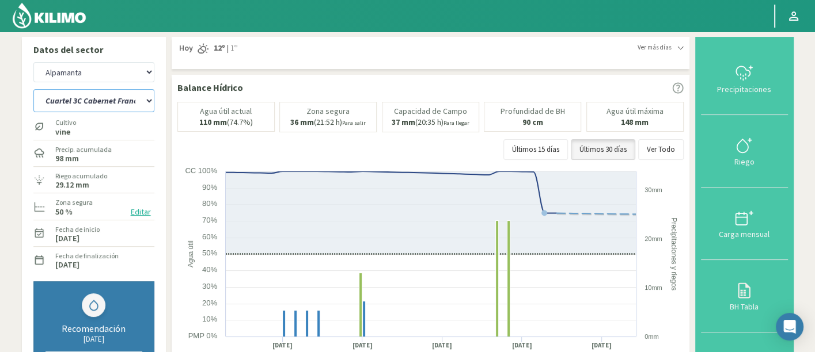
click at [134, 91] on select "Cuartel 1A Malbec Cuartel 1B Malbec Cuartel 1C Malbec Cuartel 2A Sauvignon blan…" at bounding box center [93, 100] width 121 height 23
click at [33, 89] on select "Cuartel 1A Malbec Cuartel 1B Malbec Cuartel 1C Malbec Cuartel 2A Sauvignon blan…" at bounding box center [93, 100] width 121 height 23
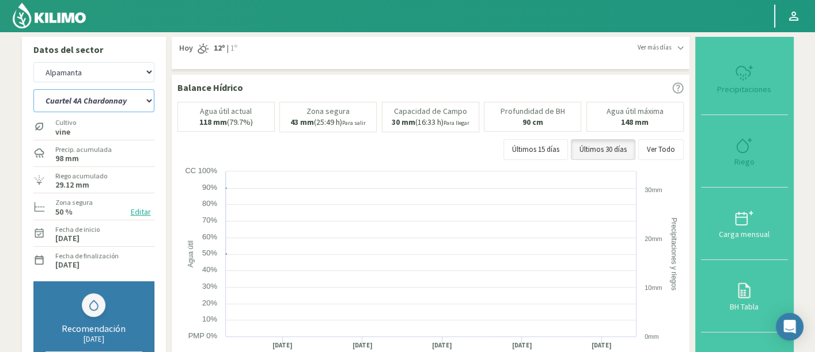
select select "320: Object"
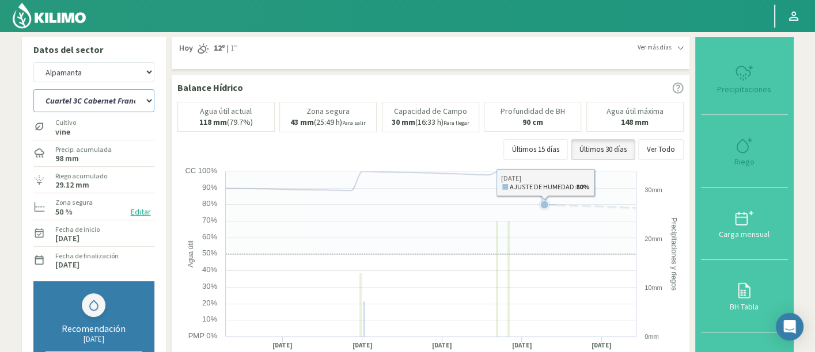
select select "3673: Object"
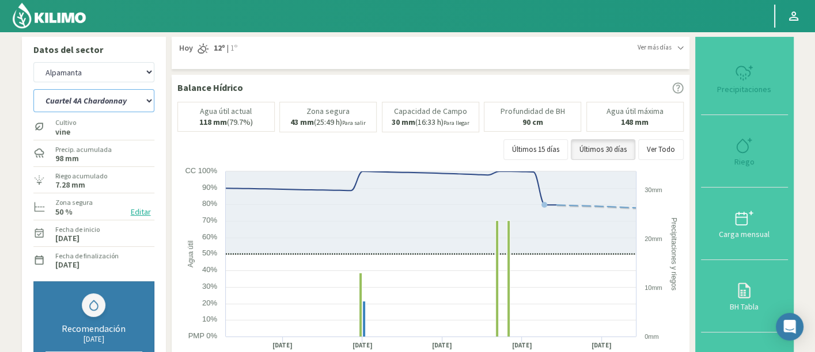
click at [102, 101] on select "Cuartel 1A Malbec Cuartel 1B Malbec Cuartel 1C Malbec Cuartel 2A Sauvignon blan…" at bounding box center [93, 100] width 121 height 23
click at [33, 89] on select "Cuartel 1A Malbec Cuartel 1B Malbec Cuartel 1C Malbec Cuartel 2A Sauvignon blan…" at bounding box center [93, 100] width 121 height 23
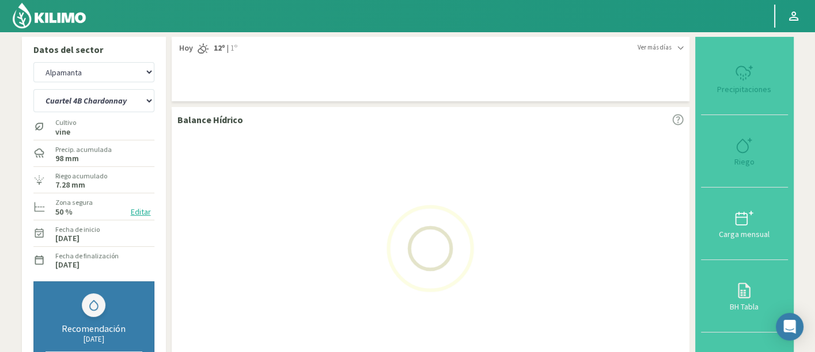
select select "347: Object"
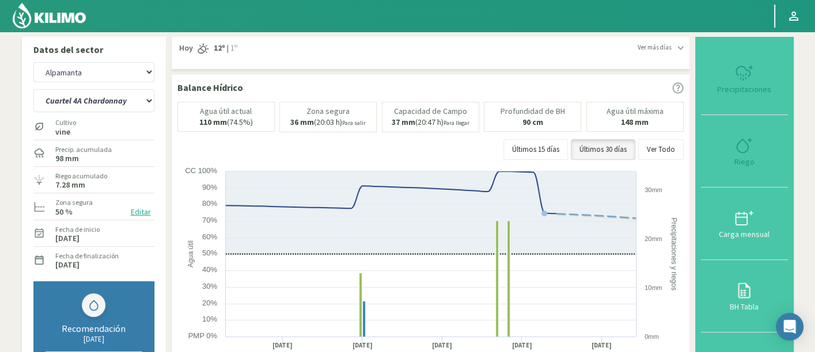
select select "3953: Object"
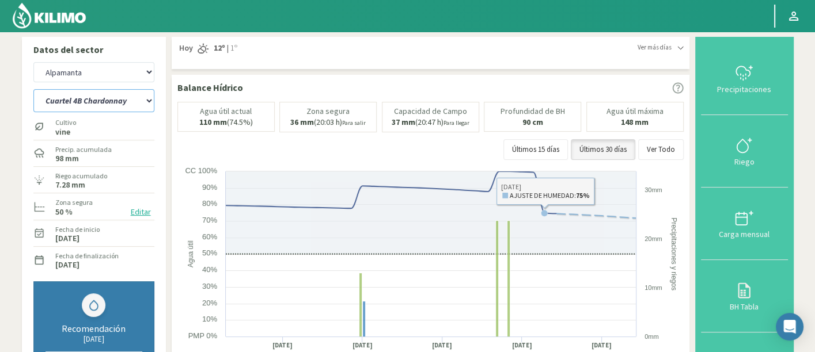
drag, startPoint x: 136, startPoint y: 100, endPoint x: 136, endPoint y: 112, distance: 12.1
click at [136, 100] on select "Cuartel 1A Malbec Cuartel 1B Malbec Cuartel 1C Malbec Cuartel 2A Sauvignon blan…" at bounding box center [93, 100] width 121 height 23
click at [33, 89] on select "Cuartel 1A Malbec Cuartel 1B Malbec Cuartel 1C Malbec Cuartel 2A Sauvignon blan…" at bounding box center [93, 100] width 121 height 23
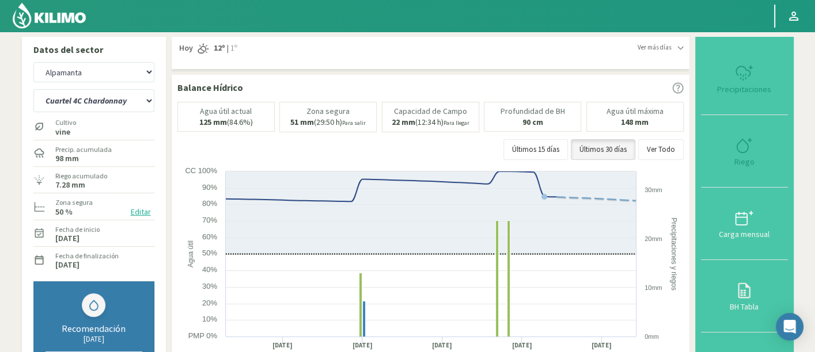
select select "374: Object"
select select "4233: Object"
select select "401: Object"
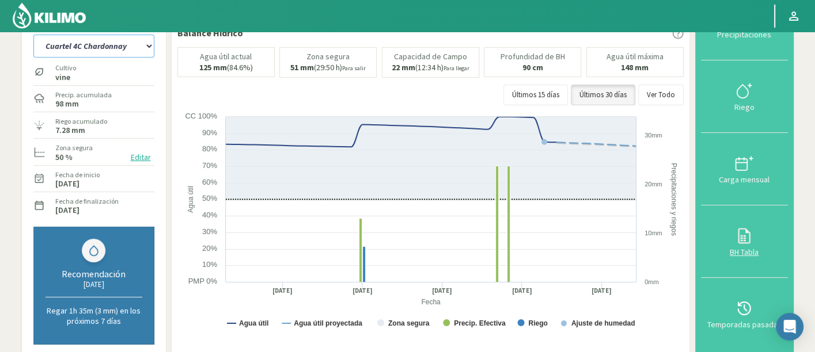
scroll to position [192, 0]
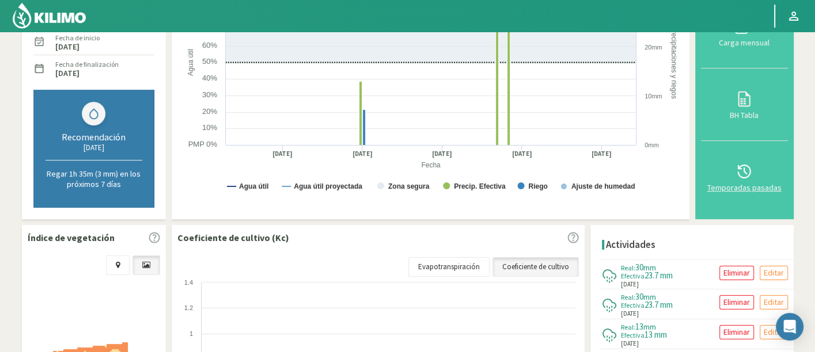
click at [737, 170] on icon at bounding box center [744, 171] width 18 height 18
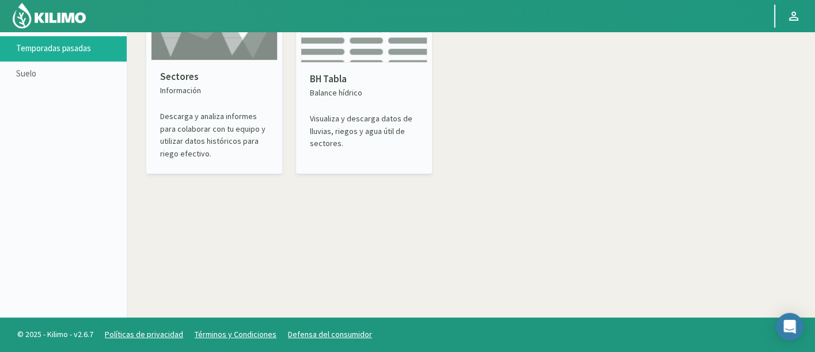
scroll to position [66, 0]
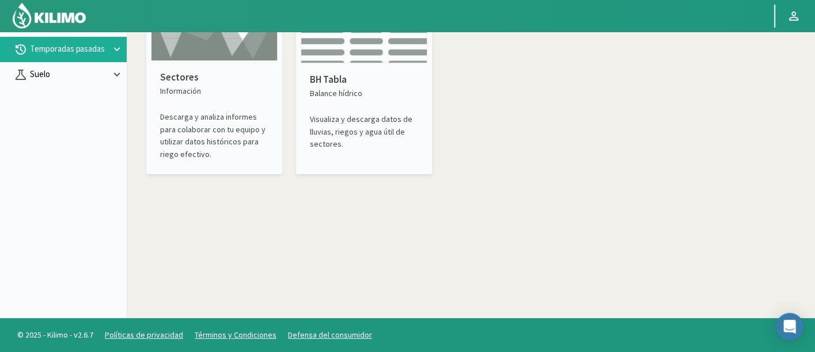
click at [42, 81] on button "Suelo" at bounding box center [63, 74] width 127 height 25
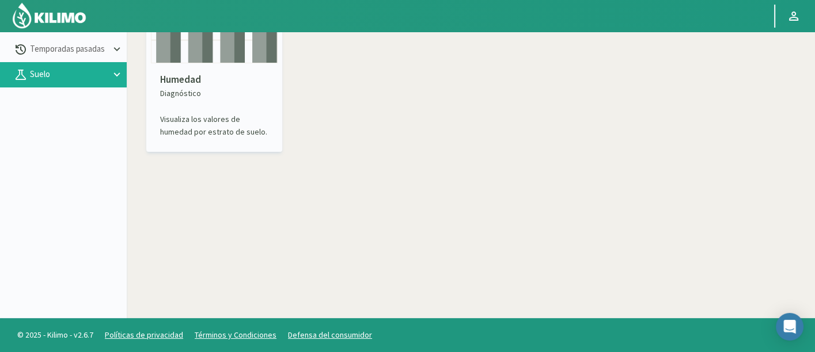
click at [166, 81] on p "Humedad" at bounding box center [214, 80] width 108 height 15
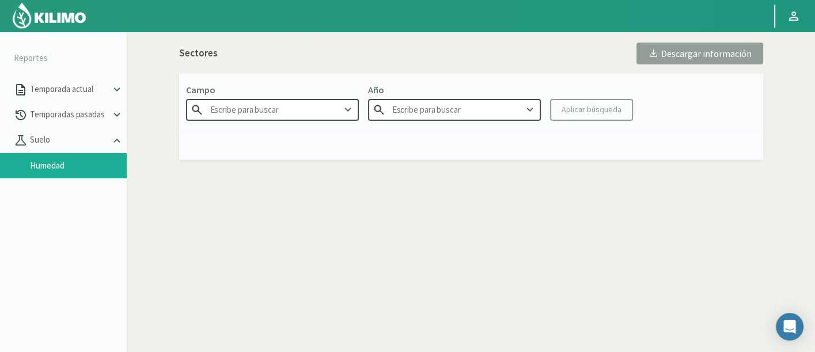
type input "Agr. Cardonal"
click at [279, 111] on input "Agr. Cardonal" at bounding box center [272, 109] width 173 height 21
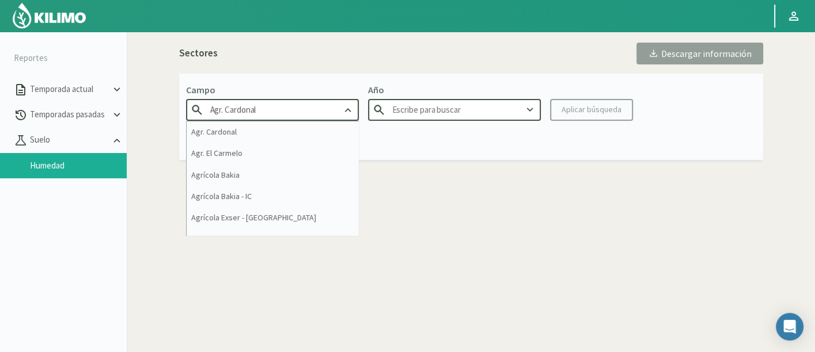
click at [279, 111] on input "Agr. Cardonal" at bounding box center [272, 109] width 173 height 21
type input "2025"
click at [279, 111] on input "Agr. Cardonal" at bounding box center [272, 109] width 173 height 21
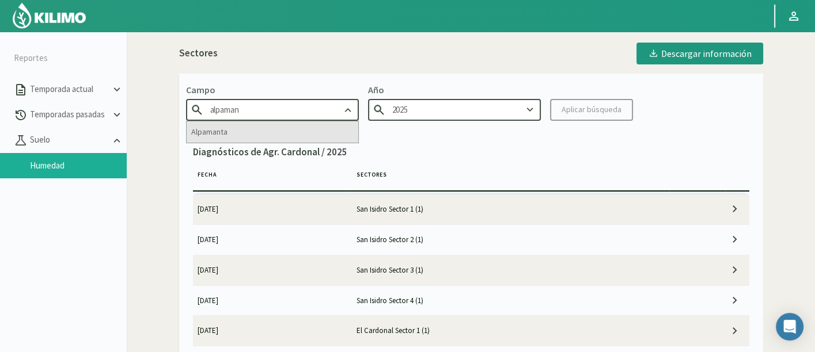
click at [215, 131] on div "Alpamanta" at bounding box center [273, 131] width 172 height 21
type input "Alpamanta"
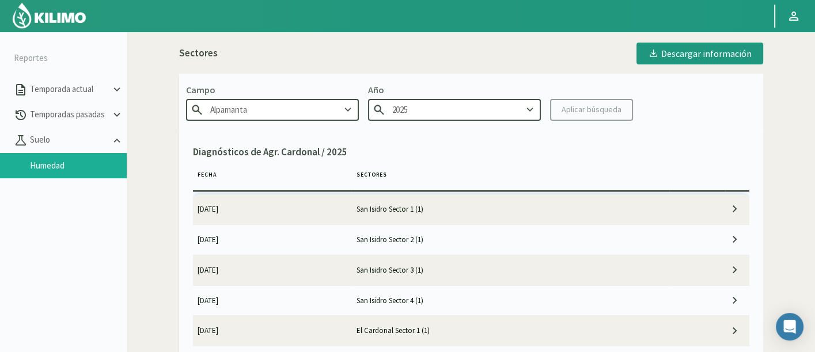
click at [591, 111] on kil-button "Aplicar búsqueda" at bounding box center [591, 110] width 83 height 22
click at [584, 106] on div "Aplicar búsqueda" at bounding box center [591, 110] width 60 height 12
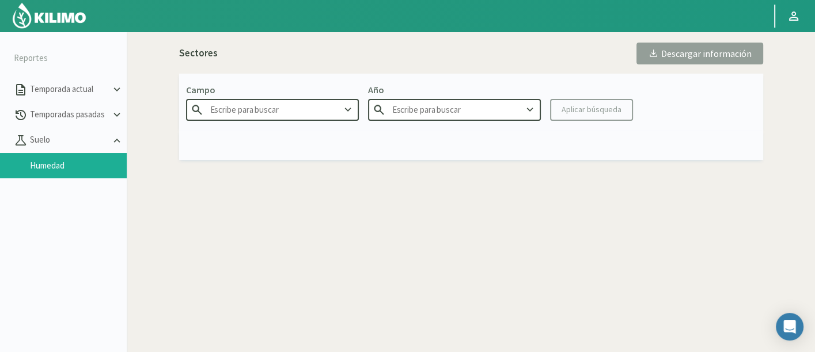
type input "Alpamanta"
type input "2025"
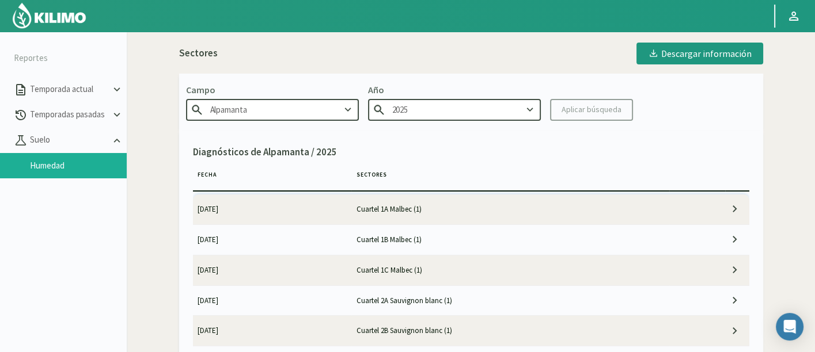
click at [494, 210] on td "Cuartel 1A Malbec (1)" at bounding box center [510, 210] width 318 height 30
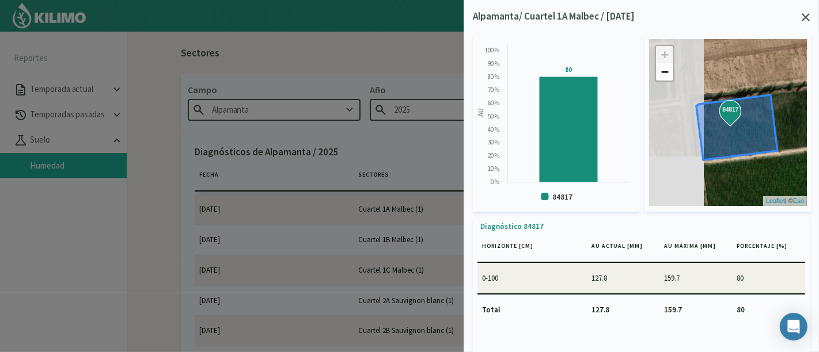
click at [806, 13] on icon at bounding box center [805, 17] width 8 height 8
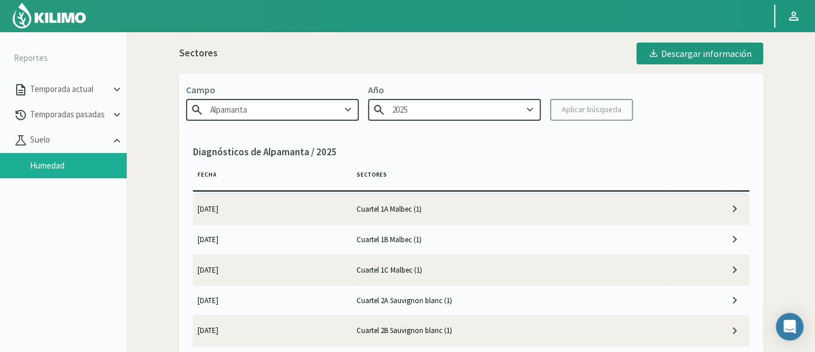
click at [462, 227] on td "Cuartel 1B Malbec (1)" at bounding box center [510, 239] width 318 height 30
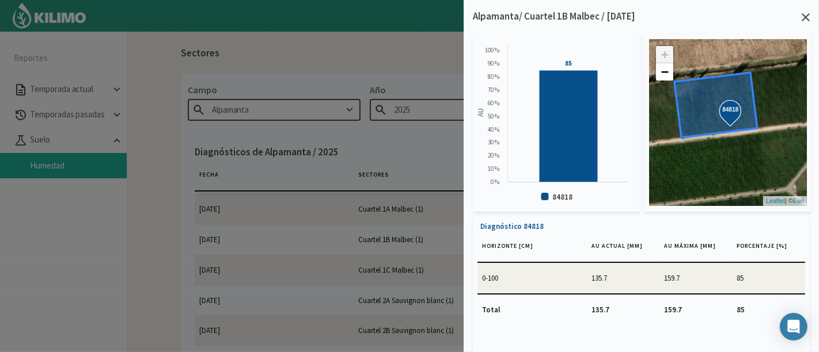
click at [805, 24] on div "Created with Highcharts 9.2.2 AU 85 ​ 85 84818 0 % 10 % 20 % 30 % 40 % 50 % 60 …" at bounding box center [641, 191] width 337 height 334
click at [806, 25] on div "Created with Highcharts 9.2.2 AU 85 ​ 85 84818 0 % 10 % 20 % 30 % 40 % 50 % 60 …" at bounding box center [641, 191] width 337 height 334
click at [805, 12] on div "Alpamanta/ Cuartel 1B Malbec / 02/09/25" at bounding box center [641, 16] width 337 height 15
click at [805, 17] on icon at bounding box center [805, 17] width 8 height 8
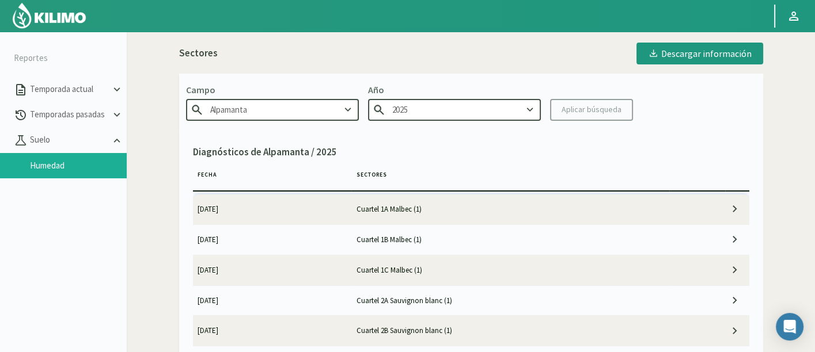
click at [568, 271] on td "Cuartel 1C Malbec (1)" at bounding box center [510, 270] width 318 height 30
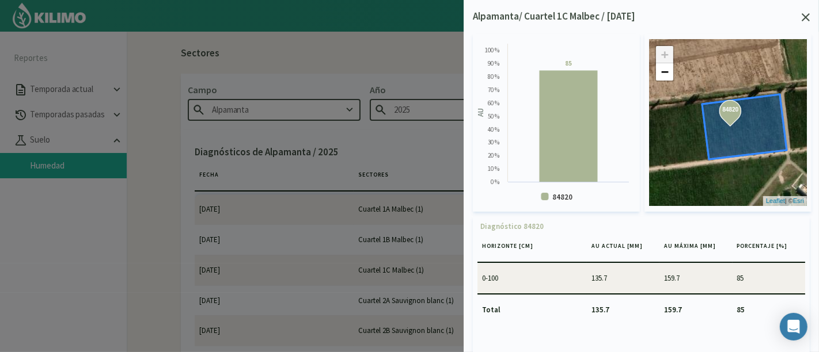
click at [813, 17] on div "Alpamanta/ Cuartel 1C Malbec / 02/09/25 Created with Highcharts 9.2.2 AU 85 ​ 8…" at bounding box center [640, 176] width 355 height 352
click at [805, 14] on icon at bounding box center [805, 17] width 8 height 8
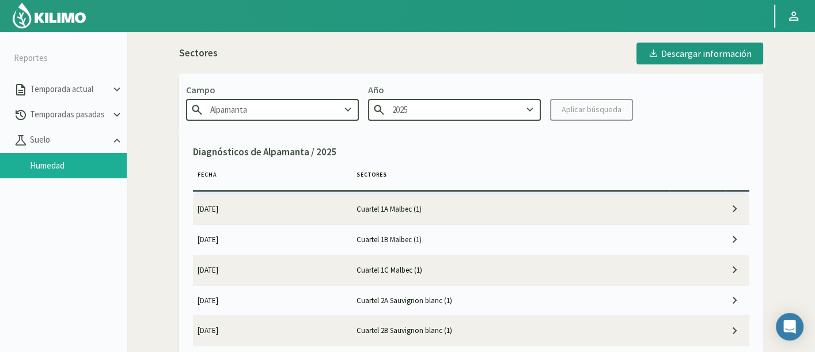
click at [394, 305] on td "Cuartel 2A Sauvignon blanc (1)" at bounding box center [510, 301] width 318 height 30
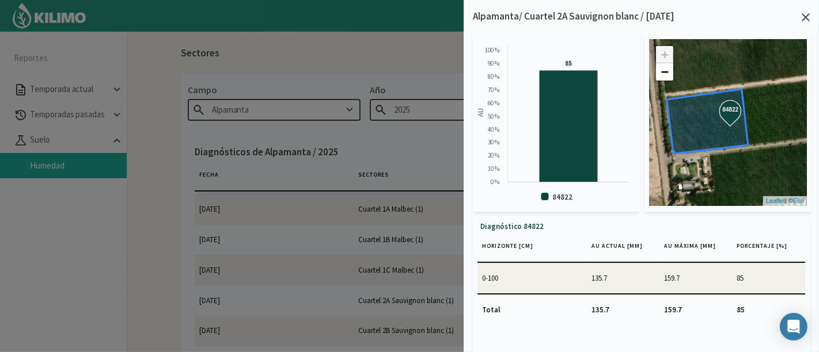
click at [806, 16] on icon at bounding box center [805, 17] width 8 height 8
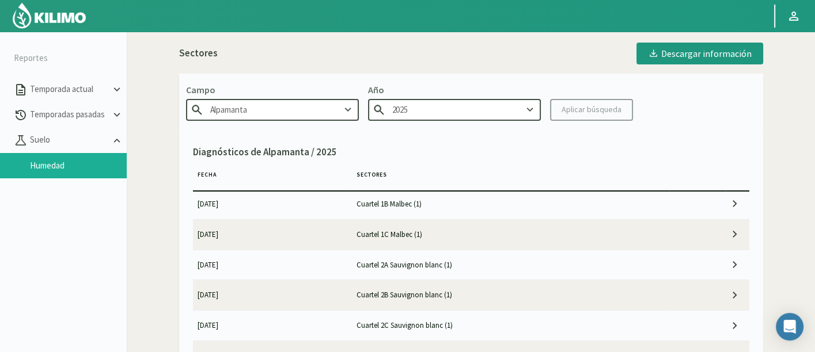
scroll to position [64, 0]
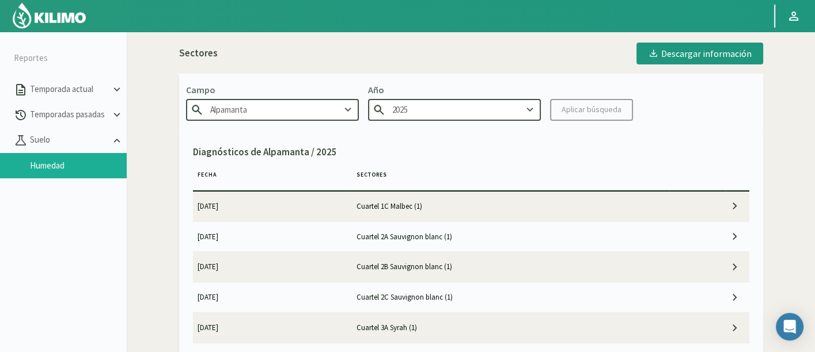
click at [486, 269] on td "Cuartel 2B Sauvignon blanc (1)" at bounding box center [510, 267] width 318 height 30
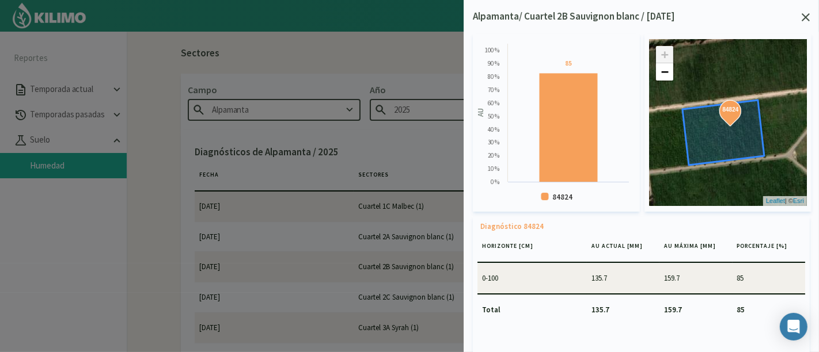
click at [804, 16] on icon at bounding box center [805, 17] width 8 height 8
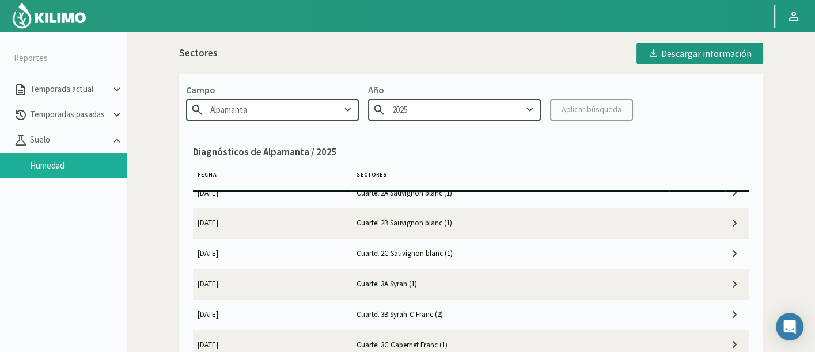
scroll to position [128, 0]
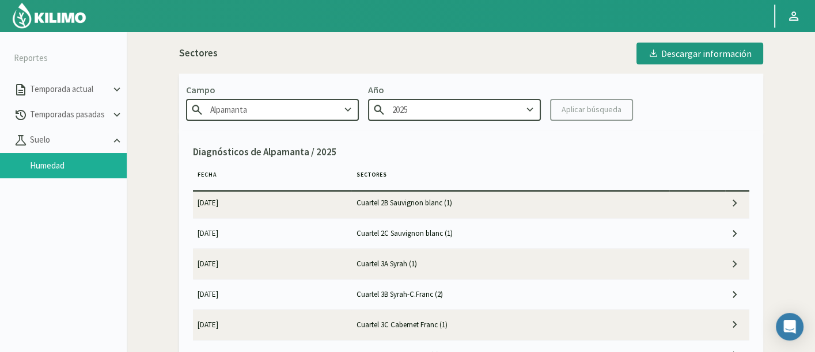
click at [480, 227] on td "Cuartel 2C Sauvignon blanc (1)" at bounding box center [510, 234] width 318 height 30
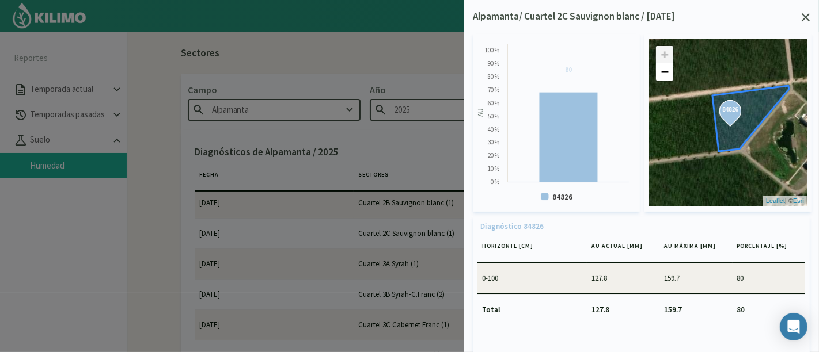
click at [806, 14] on icon at bounding box center [805, 17] width 8 height 8
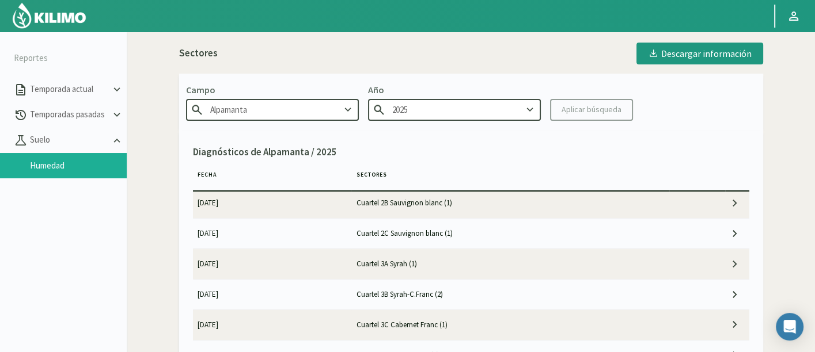
click at [505, 252] on td "Cuartel 3A Syrah (1)" at bounding box center [510, 264] width 318 height 30
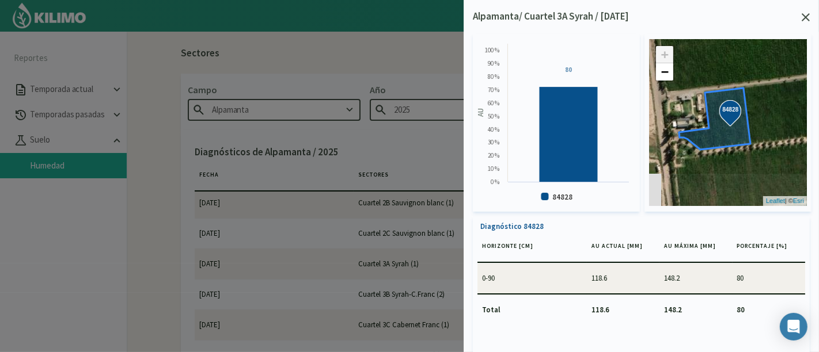
click at [808, 14] on icon at bounding box center [805, 17] width 8 height 8
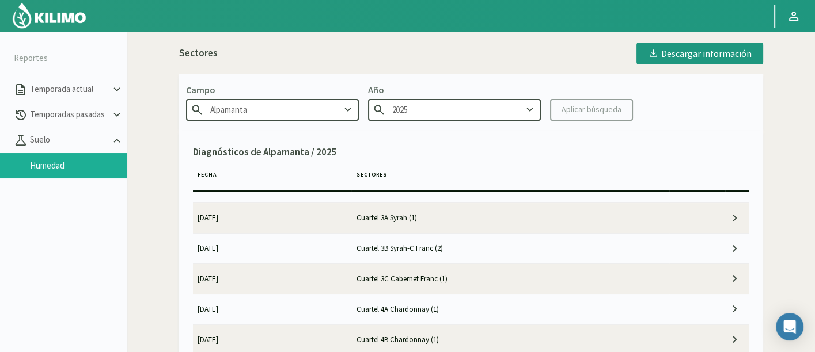
scroll to position [192, 0]
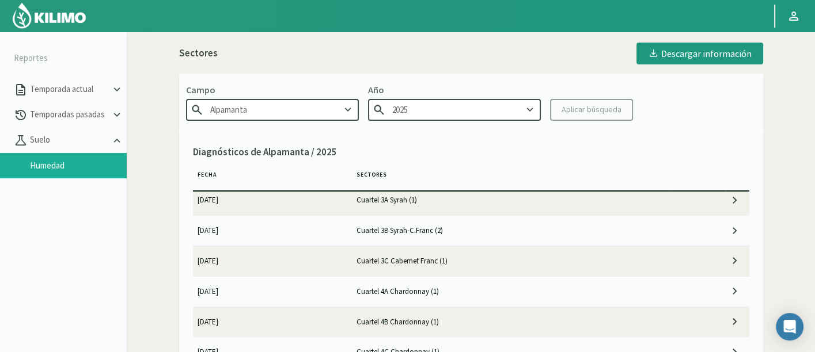
click at [426, 232] on td "Cuartel 3B Syrah-C.Franc (2)" at bounding box center [510, 231] width 318 height 30
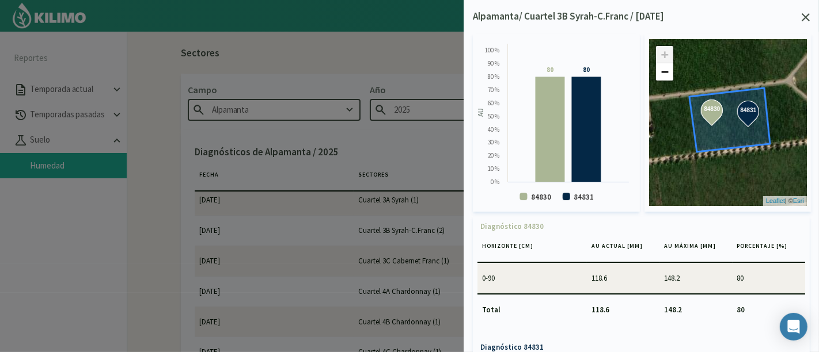
click at [806, 13] on div at bounding box center [805, 17] width 8 height 8
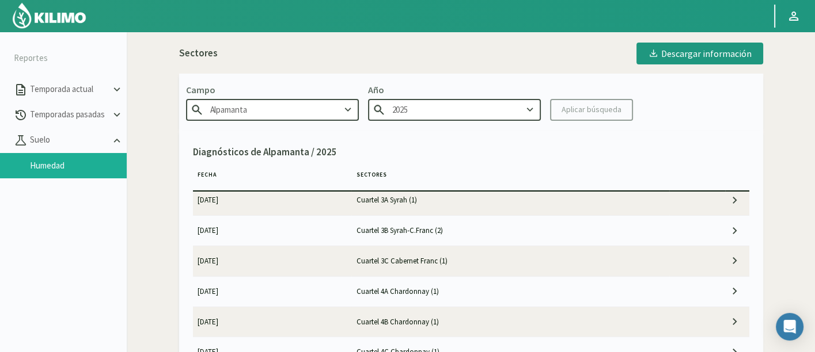
click at [491, 255] on td "Cuartel 3C Cabernet Franc (1)" at bounding box center [510, 261] width 318 height 30
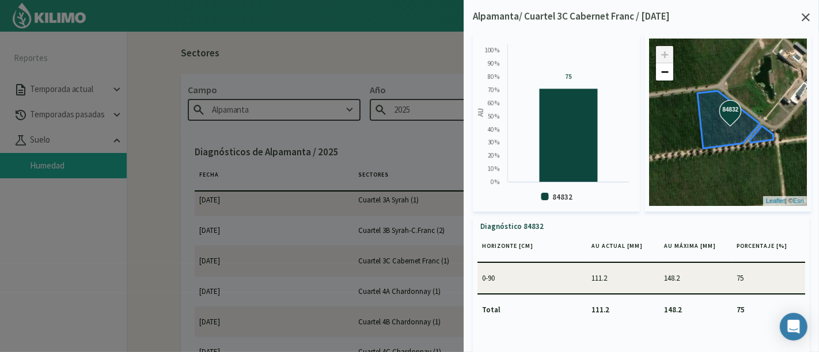
click at [813, 17] on div "Alpamanta/ Cuartel 3C Cabernet Franc / 02/09/25 Created with Highcharts 9.2.2 A…" at bounding box center [640, 176] width 355 height 352
click at [810, 10] on div "Alpamanta/ Cuartel 3C Cabernet Franc / 02/09/25 Created with Highcharts 9.2.2 A…" at bounding box center [640, 176] width 355 height 352
click at [810, 20] on div "Alpamanta/ Cuartel 3C Cabernet Franc / 02/09/25 Created with Highcharts 9.2.2 A…" at bounding box center [640, 176] width 355 height 352
click at [803, 18] on icon at bounding box center [805, 17] width 8 height 8
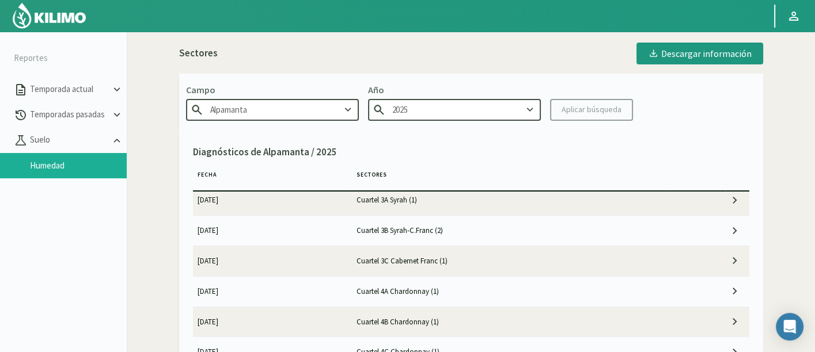
click at [557, 283] on td "Cuartel 4A Chardonnay (1)" at bounding box center [510, 291] width 318 height 30
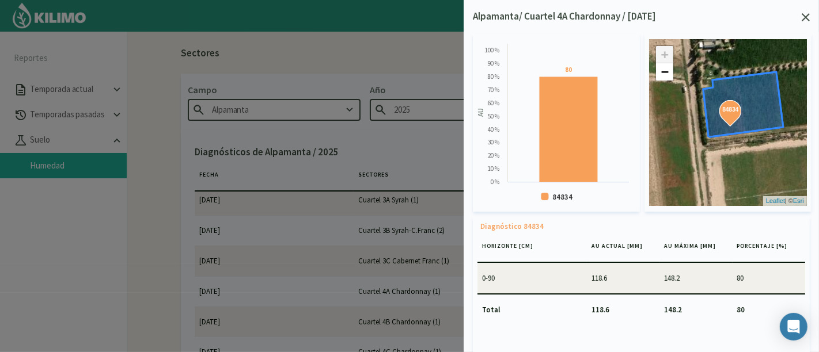
click at [808, 20] on icon at bounding box center [805, 17] width 8 height 8
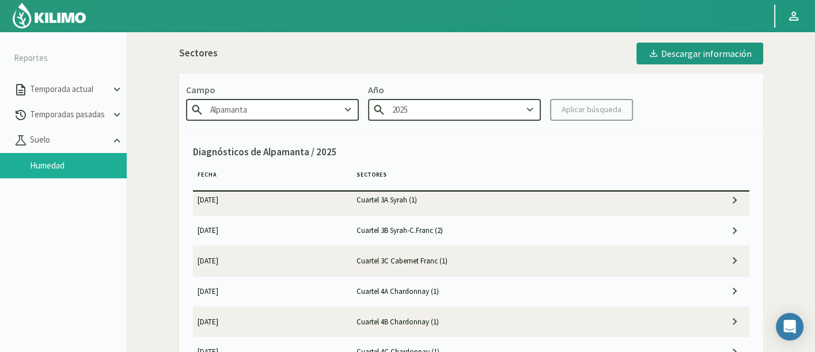
click at [535, 316] on td "Cuartel 4B Chardonnay (1)" at bounding box center [510, 322] width 318 height 30
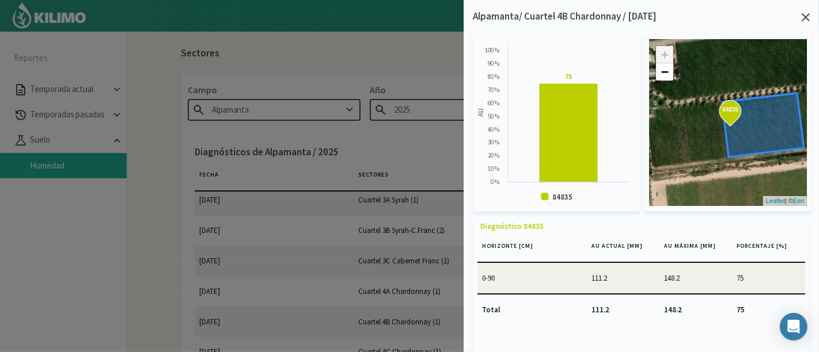
click at [806, 20] on icon at bounding box center [805, 17] width 8 height 8
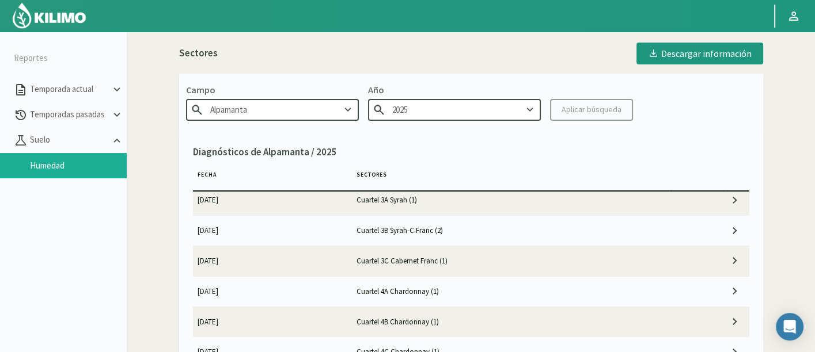
click at [410, 319] on td "Cuartel 4B Chardonnay (1)" at bounding box center [510, 322] width 318 height 30
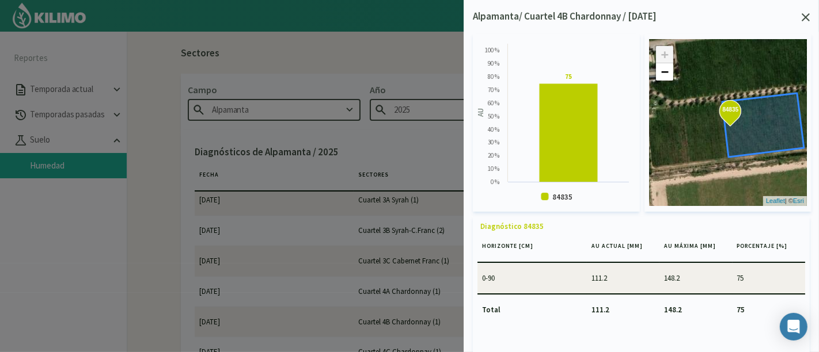
click at [804, 14] on icon at bounding box center [805, 17] width 8 height 8
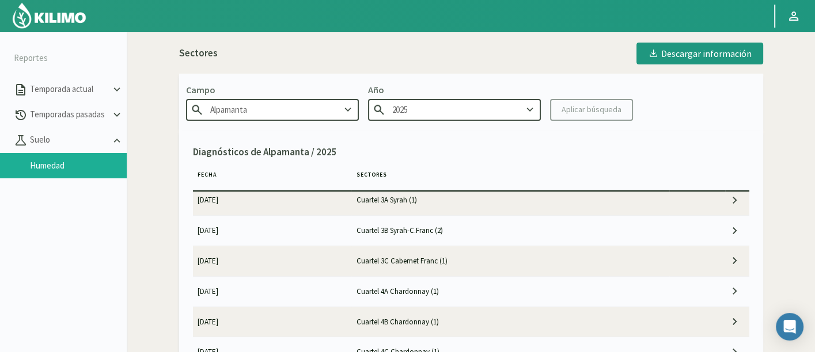
scroll to position [256, 0]
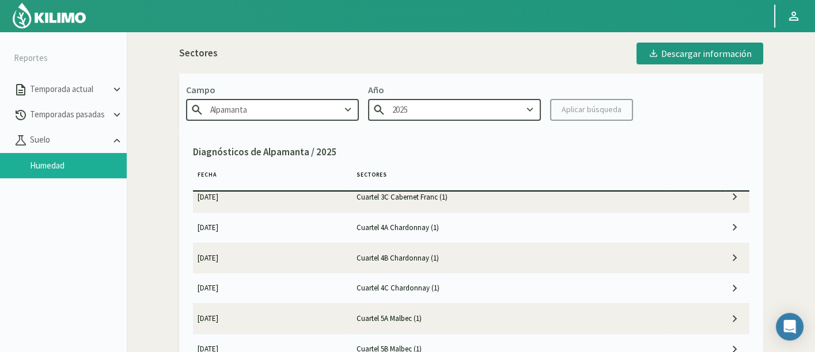
click at [512, 287] on td "Cuartel 4C Chardonnay (1)" at bounding box center [510, 288] width 318 height 30
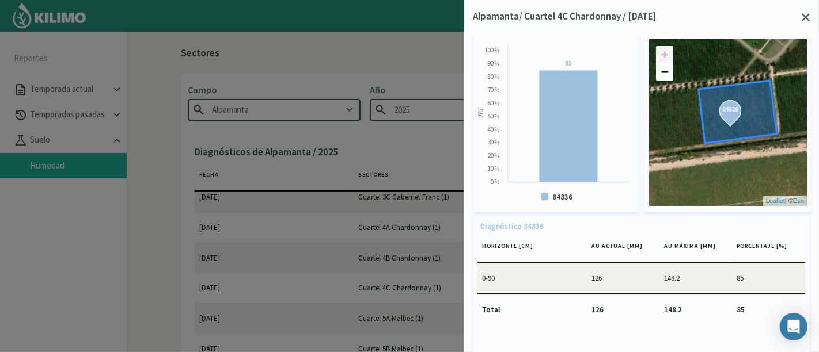
click at [809, 16] on icon at bounding box center [805, 17] width 8 height 8
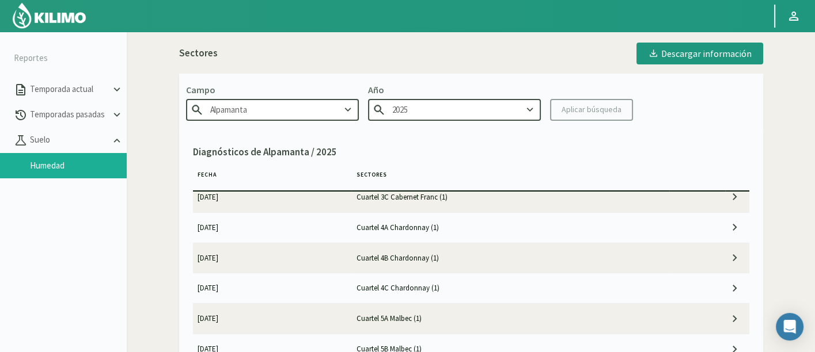
drag, startPoint x: 35, startPoint y: 12, endPoint x: 45, endPoint y: 1, distance: 15.5
click at [35, 12] on img at bounding box center [49, 16] width 75 height 28
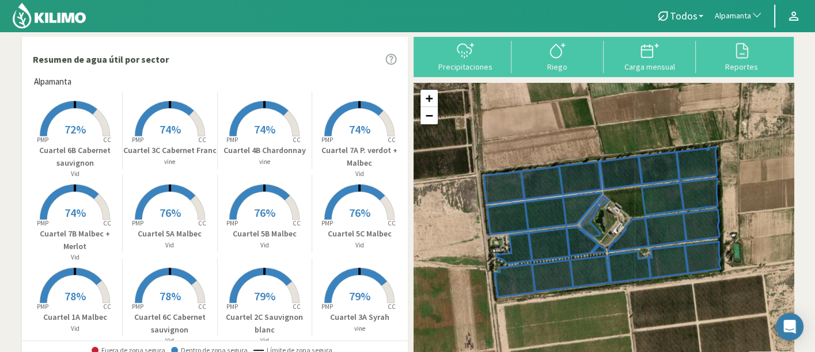
click at [281, 128] on rect at bounding box center [264, 138] width 92 height 92
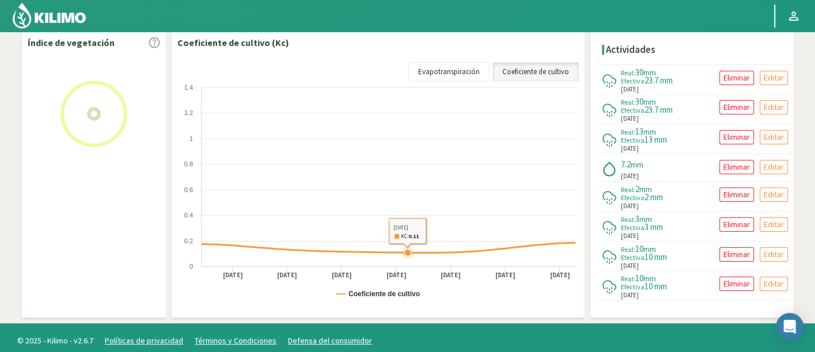
select select "33: Object"
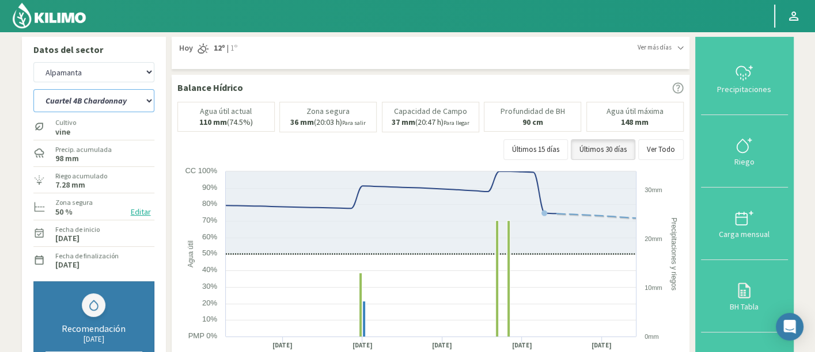
click at [78, 107] on select "Cuartel 1A Malbec Cuartel 1B Malbec Cuartel 1C Malbec Cuartel 2A Sauvignon blan…" at bounding box center [93, 100] width 121 height 23
click at [33, 89] on select "Cuartel 1A Malbec Cuartel 1B Malbec Cuartel 1C Malbec Cuartel 2A Sauvignon blan…" at bounding box center [93, 100] width 121 height 23
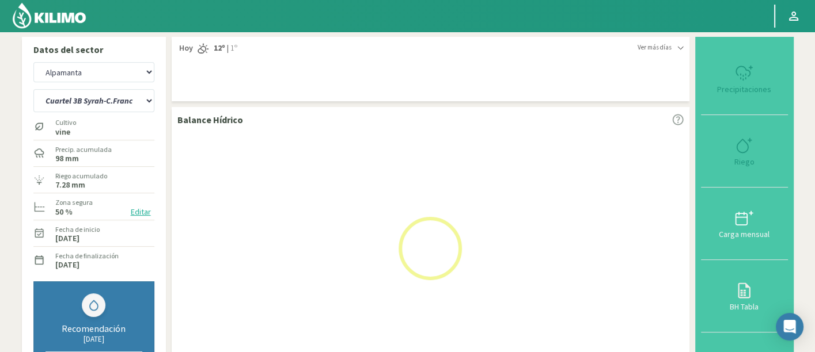
select select "10: Object"
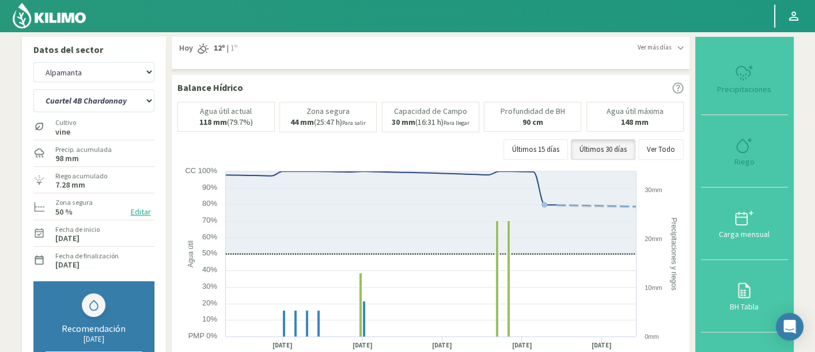
select select "313: Object"
click at [139, 93] on select "Cuartel 1A Malbec Cuartel 1B Malbec Cuartel 1C Malbec Cuartel 2A Sauvignon blan…" at bounding box center [93, 100] width 121 height 23
click at [33, 89] on select "Cuartel 1A Malbec Cuartel 1B Malbec Cuartel 1C Malbec Cuartel 2A Sauvignon blan…" at bounding box center [93, 100] width 121 height 23
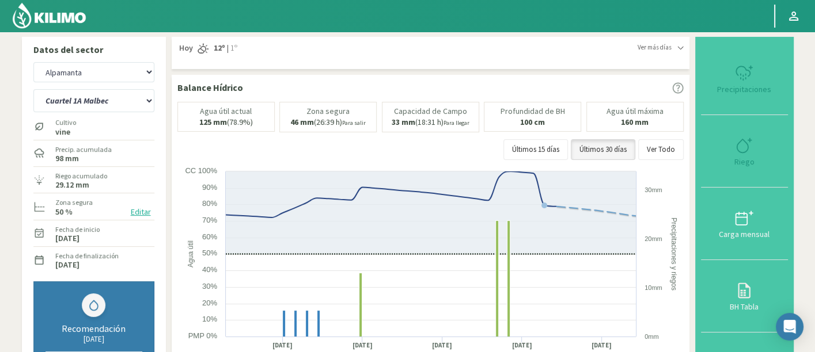
select select "33: Object"
select select "593: Object"
select select "52: Object"
click at [93, 67] on select "Agr. Cardonal Agr. El Carmelo Agrícola Bakia Agrícola Bakia - IC Agrícola Exser…" at bounding box center [93, 72] width 121 height 20
select select "787: Object"
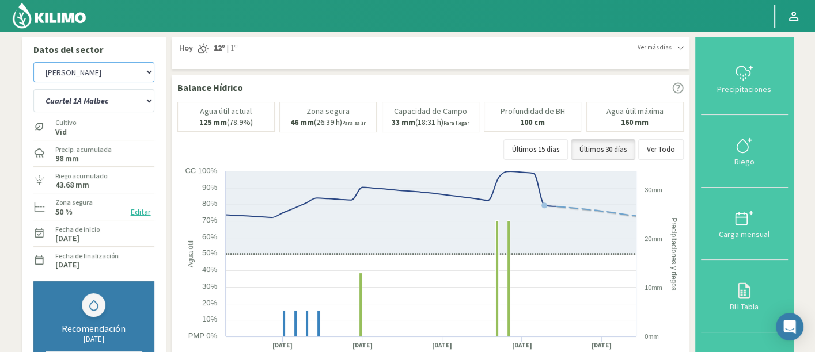
click at [93, 67] on select "Agr. Cardonal Agr. El Carmelo Agrícola Bakia Agrícola Bakia - IC Agrícola Exser…" at bounding box center [93, 72] width 121 height 20
drag, startPoint x: 52, startPoint y: 24, endPoint x: 138, endPoint y: 6, distance: 87.6
click at [52, 24] on img at bounding box center [49, 16] width 75 height 28
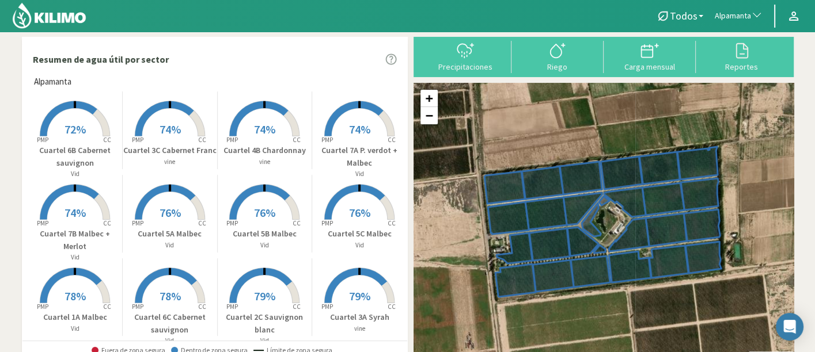
click at [722, 16] on span "Alpamanta" at bounding box center [732, 16] width 36 height 12
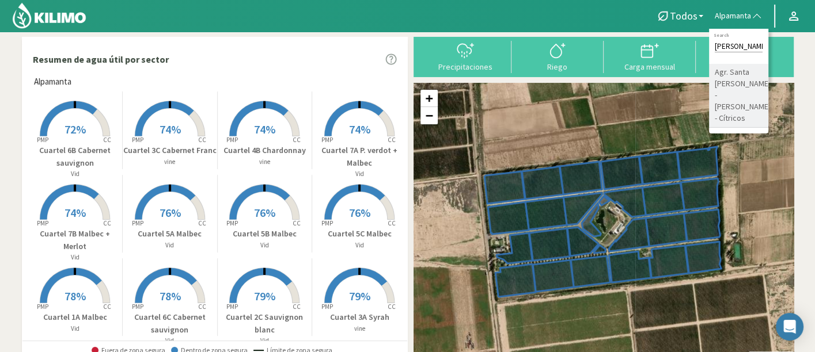
type input "romanini"
click at [735, 106] on li "Agr. Santa [PERSON_NAME] - [PERSON_NAME] - Cítricos" at bounding box center [738, 96] width 59 height 64
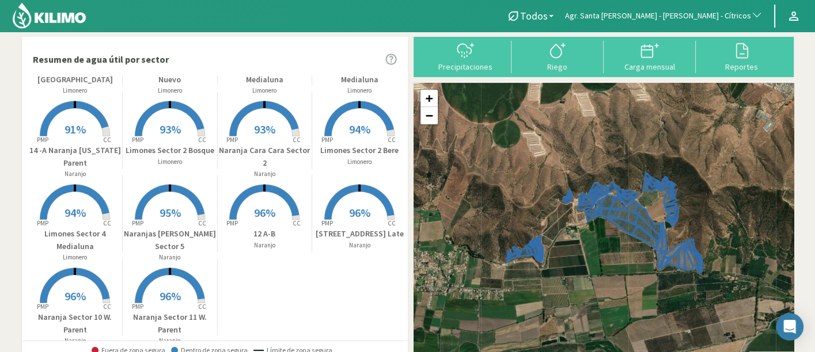
scroll to position [427, 0]
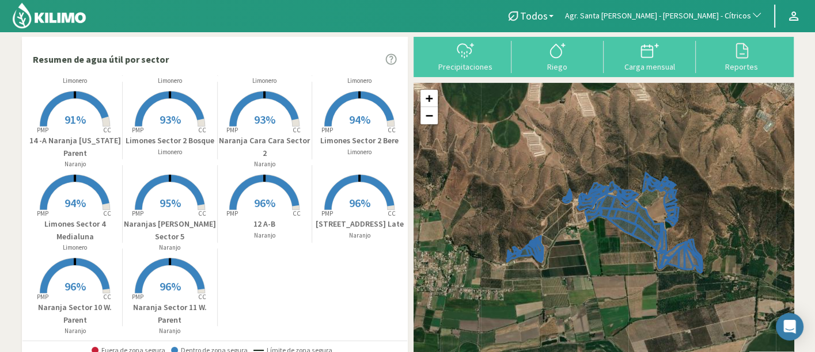
click at [151, 288] on rect at bounding box center [170, 295] width 92 height 92
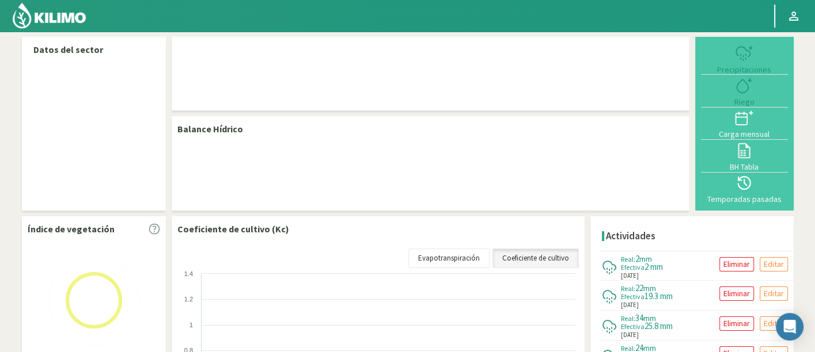
select select "19: Object"
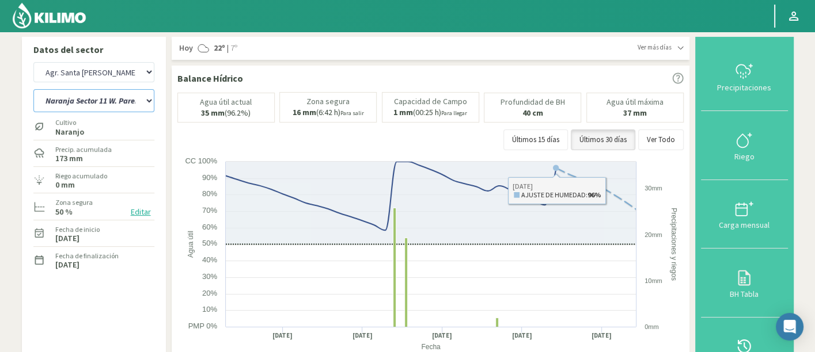
click at [98, 106] on select "12 A-B 14 -A Naranja Washington Parent 14 -B Naranja Lane Late Limones Sector 1…" at bounding box center [93, 100] width 121 height 23
click at [33, 89] on select "12 A-B 14 -A Naranja Washington Parent 14 -B Naranja Lane Late Limones Sector 1…" at bounding box center [93, 100] width 121 height 23
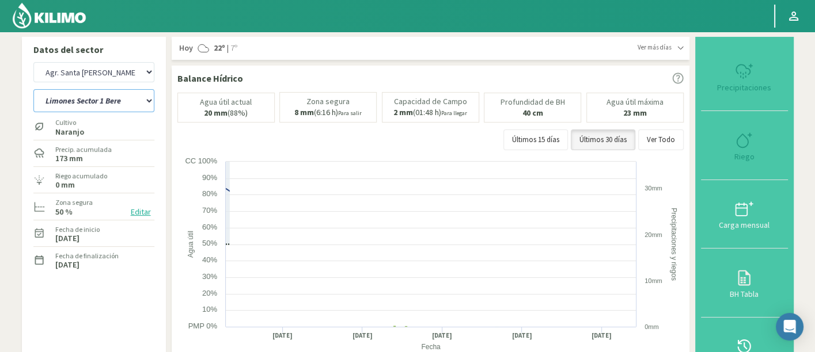
select select "27: Object"
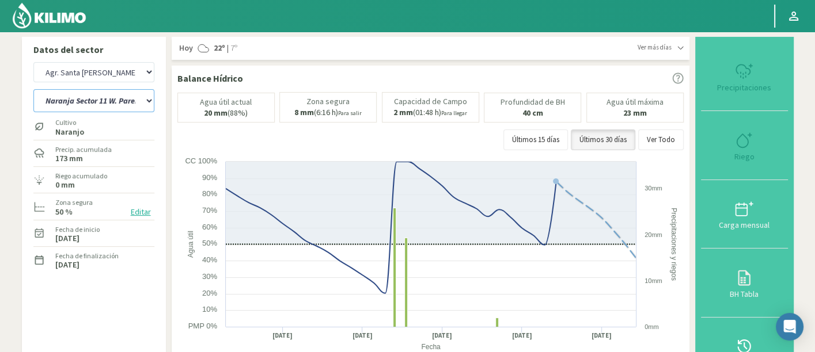
select select "299: Object"
select select "33: Object"
click at [107, 101] on select "12 A-B 14 -A Naranja Washington Parent 14 -B Naranja Lane Late Limones Sector 1…" at bounding box center [93, 100] width 121 height 23
click at [141, 214] on button "Editar" at bounding box center [140, 211] width 27 height 13
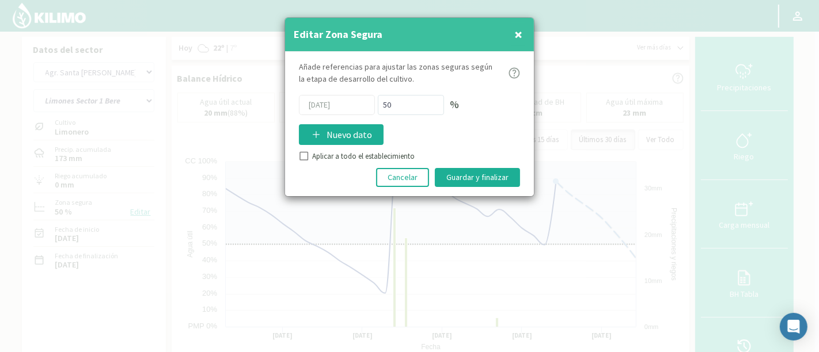
click at [513, 33] on button "×" at bounding box center [518, 34] width 14 height 23
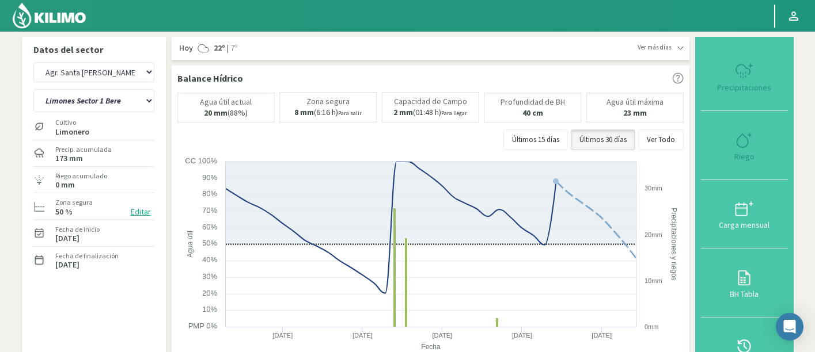
select select "19: Object"
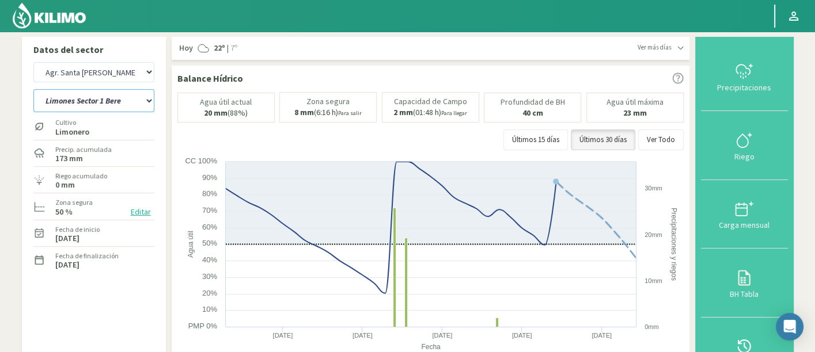
click at [104, 108] on select "12 A-B 14 -A Naranja [US_STATE] Parent [DEMOGRAPHIC_DATA] -[GEOGRAPHIC_DATA] La…" at bounding box center [93, 100] width 121 height 23
click at [33, 89] on select "12 A-B 14 -A Naranja [US_STATE] Parent [DEMOGRAPHIC_DATA] -[GEOGRAPHIC_DATA] La…" at bounding box center [93, 100] width 121 height 23
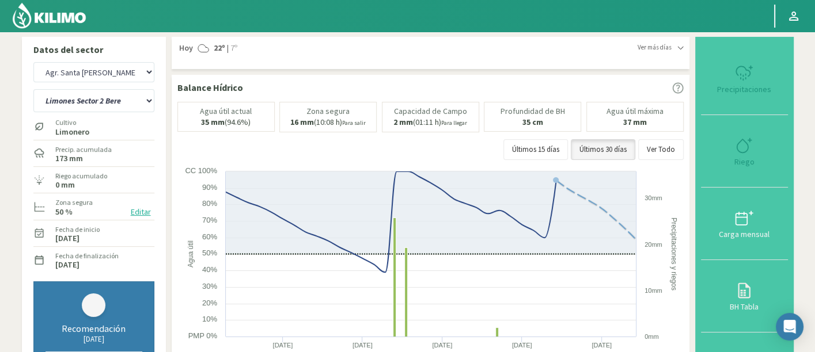
select select "3: Object"
select select "299: Object"
select select "37: Object"
